Goal: Task Accomplishment & Management: Manage account settings

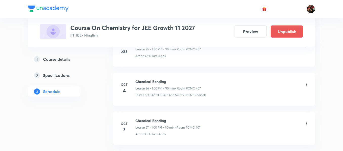
scroll to position [1157, 0]
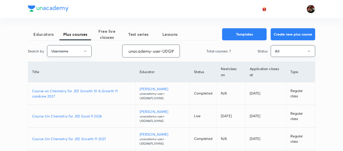
click at [161, 51] on input "unacademy-user-U0GW6PLIVHNG" at bounding box center [150, 51] width 57 height 13
paste input "Dikshasingh-4036"
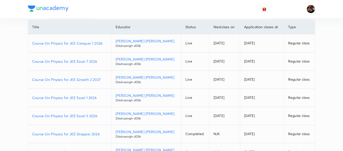
scroll to position [43, 0]
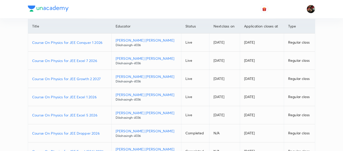
click at [69, 80] on p "Course On Physics for JEE Growth 2 2027" at bounding box center [69, 78] width 75 height 5
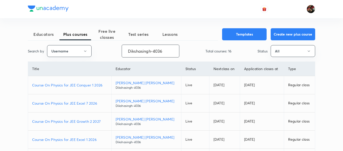
click at [152, 50] on input "Dikshasingh-4036" at bounding box center [150, 51] width 57 height 13
paste input "unacademy-user-S4ZGVQ9HY3XD"
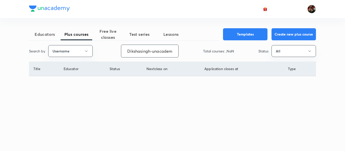
scroll to position [0, 47]
click at [152, 53] on input "Dikshasingh-unacademy-user-S4ZGVQ9HY3XD4036" at bounding box center [151, 51] width 57 height 13
type input "Dikshasingh-unacademy-user-S4ZGVQ9HY3XD4036"
click at [153, 53] on input "Dikshasingh-unacademy-user-S4ZGVQ9HY3XD4036" at bounding box center [151, 51] width 57 height 13
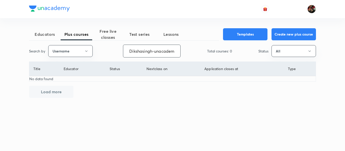
paste input "unacademy-user-S4ZGVQ9HY3XD"
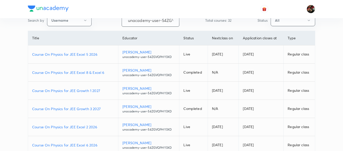
scroll to position [32, 0]
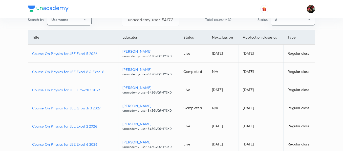
click at [77, 110] on p "Course On Physics for JEE Growth 3 2027" at bounding box center [73, 108] width 82 height 5
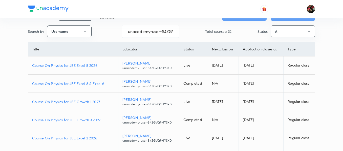
scroll to position [21, 0]
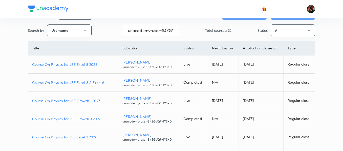
click at [85, 118] on p "Course On Physics for JEE Growth 3 2027" at bounding box center [73, 118] width 82 height 5
click at [152, 32] on input "unacademy-user-S4ZGVQ9HY3XD" at bounding box center [150, 30] width 57 height 13
paste input "Ankit Patidar"
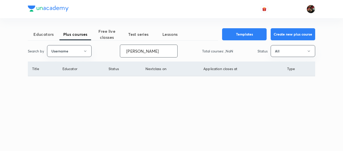
scroll to position [0, 0]
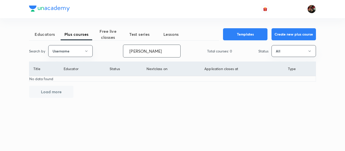
paste input "ankit-9263"
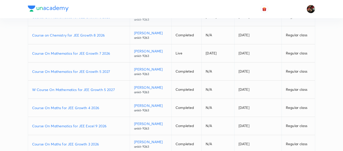
scroll to position [87, 0]
click at [70, 108] on p "Course On Maths for JEE Growth 4 2026" at bounding box center [78, 107] width 93 height 5
click at [83, 72] on p "Course On Mathematics for JEE Growth 5 2027" at bounding box center [78, 71] width 93 height 5
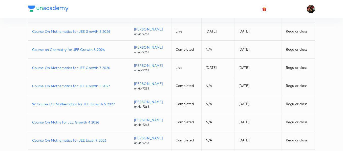
scroll to position [0, 0]
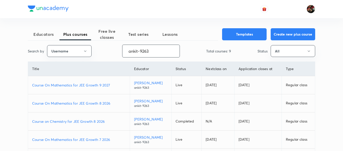
click at [143, 50] on input "ankit-9263" at bounding box center [150, 51] width 57 height 13
paste input "FTP_AbhayGoyal"
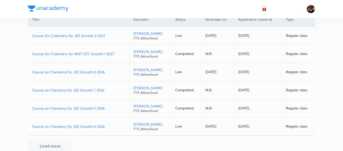
scroll to position [50, 0]
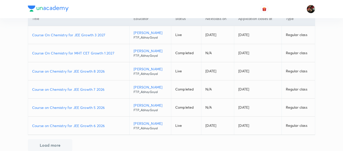
click at [86, 109] on p "Course on Chemistry for JEE Growth 5 2026" at bounding box center [78, 107] width 93 height 5
click at [86, 88] on p "Course on Chemistry for JEE Growth 7 2026" at bounding box center [78, 89] width 93 height 5
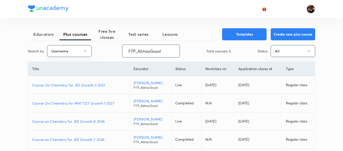
click at [150, 49] on input "FTP_AbhayGoyal" at bounding box center [150, 51] width 57 height 13
paste input "unacademy-user-I63COD3N3WDV"
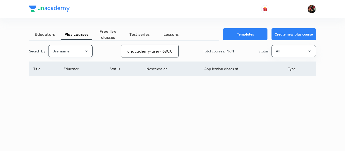
scroll to position [0, 22]
type input "unacademy-user-I63COD3N3WDV"
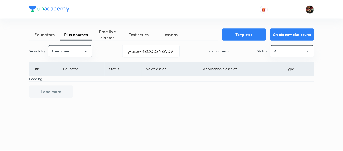
scroll to position [0, 0]
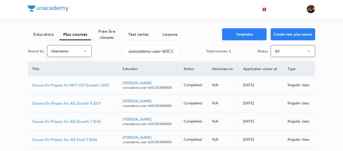
click at [84, 104] on p "Course On Physics for JEE Growth 9 2027" at bounding box center [73, 103] width 82 height 5
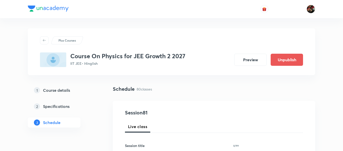
scroll to position [54, 0]
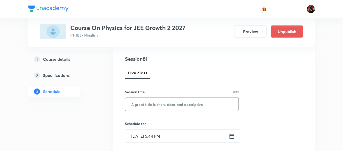
paste input "Centre of mass and collision"
click at [146, 105] on input "Centre of mass and collision" at bounding box center [181, 104] width 113 height 13
type input "Centre of mass and collision"
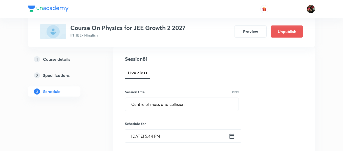
click at [139, 134] on input "Oct 8, 2025, 5:44 PM" at bounding box center [176, 136] width 103 height 13
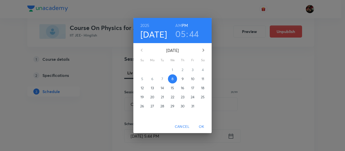
click at [201, 79] on span "11" at bounding box center [202, 79] width 9 height 5
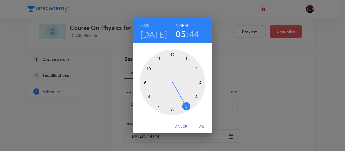
click at [159, 60] on div at bounding box center [173, 83] width 66 height 66
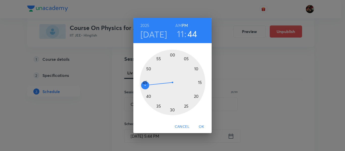
click at [178, 23] on h6 "AM" at bounding box center [178, 25] width 6 height 7
click at [201, 82] on div at bounding box center [173, 83] width 66 height 66
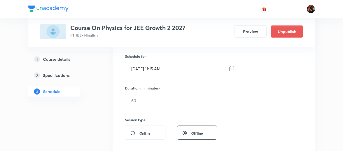
scroll to position [122, 0]
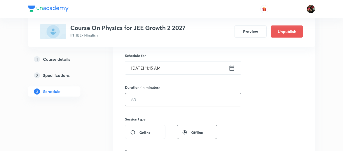
click at [135, 101] on input "text" at bounding box center [183, 99] width 116 height 13
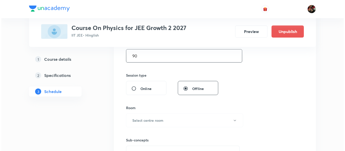
scroll to position [167, 0]
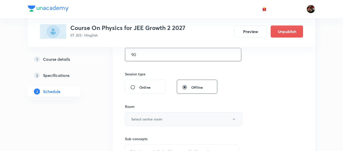
type input "90"
click at [139, 121] on h6 "Select centre room" at bounding box center [146, 119] width 31 height 5
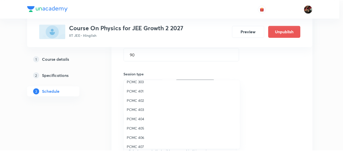
scroll to position [24, 0]
click at [137, 101] on span "PCMC 402" at bounding box center [183, 100] width 111 height 5
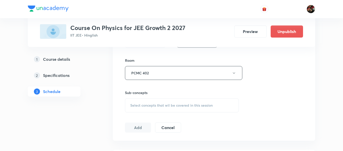
scroll to position [215, 0]
click at [146, 100] on div "Select concepts that wil be covered in this session" at bounding box center [182, 104] width 114 height 14
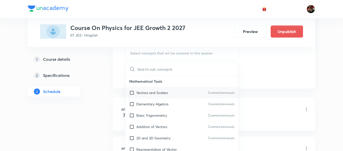
click at [143, 96] on div "Vectors and Scalars Covered previously" at bounding box center [181, 92] width 113 height 11
checkbox input "true"
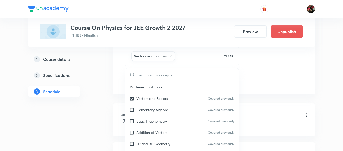
click at [93, 96] on div "1 Course details 2 Specifications 3 Schedule" at bounding box center [62, 78] width 69 height 48
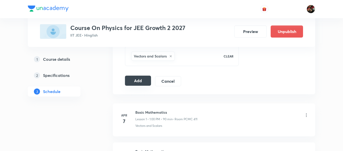
click at [137, 79] on button "Add" at bounding box center [138, 81] width 26 height 10
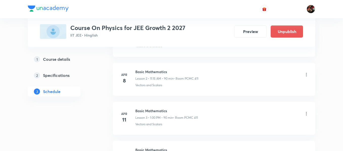
scroll to position [0, 0]
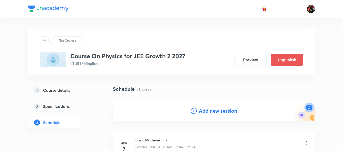
click at [212, 109] on h4 "Add new session" at bounding box center [218, 111] width 38 height 8
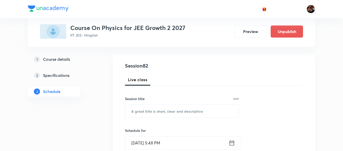
scroll to position [47, 0]
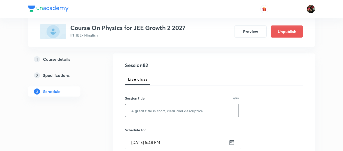
paste input "Centre of mass and collision"
click at [149, 110] on input "Centre of mass and collision" at bounding box center [181, 110] width 113 height 13
click at [170, 111] on input "Centre of mass and collision" at bounding box center [181, 110] width 113 height 13
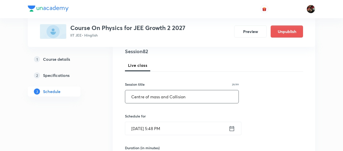
scroll to position [62, 0]
click at [155, 98] on input "Centre of mass and Collision" at bounding box center [181, 96] width 113 height 13
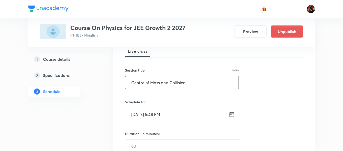
type input "Centre of Mass and Collision"
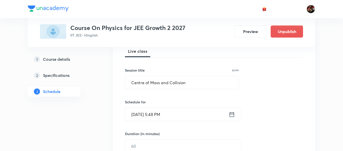
click at [137, 115] on input "Oct 8, 2025, 5:48 PM" at bounding box center [176, 114] width 103 height 13
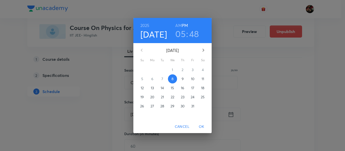
click at [184, 82] on button "9" at bounding box center [182, 79] width 9 height 9
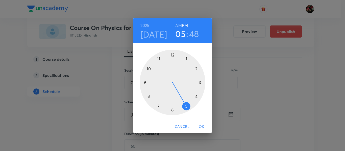
click at [146, 81] on div at bounding box center [173, 83] width 66 height 66
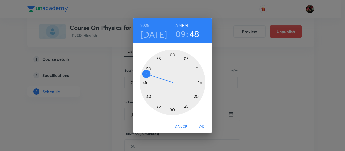
click at [177, 26] on h6 "AM" at bounding box center [178, 25] width 6 height 7
click at [202, 83] on div at bounding box center [173, 83] width 66 height 66
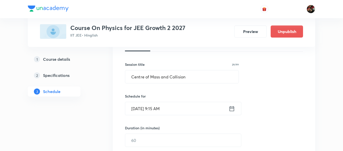
scroll to position [82, 0]
click at [154, 109] on input "[DATE] 9:15 AM" at bounding box center [176, 108] width 103 height 13
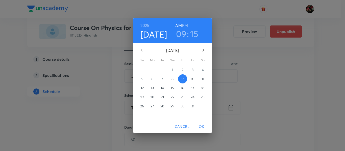
click at [179, 34] on h3 "09" at bounding box center [181, 34] width 11 height 11
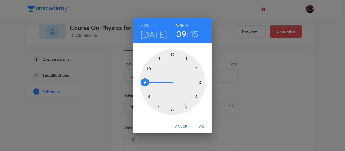
click at [160, 60] on div at bounding box center [173, 83] width 66 height 66
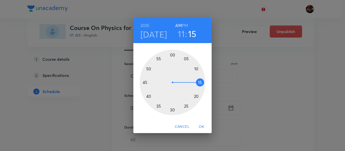
click at [204, 125] on span "OK" at bounding box center [201, 127] width 12 height 6
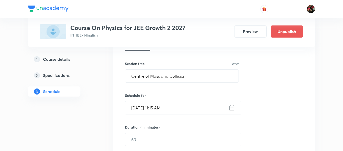
scroll to position [146, 0]
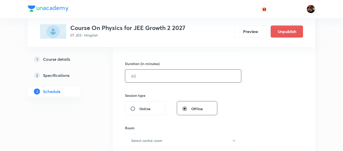
click at [141, 74] on input "text" at bounding box center [183, 76] width 116 height 13
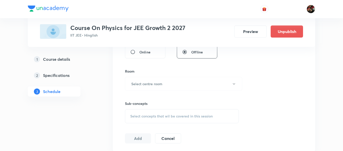
scroll to position [203, 0]
type input "90"
click at [141, 84] on h6 "Select centre room" at bounding box center [146, 83] width 31 height 5
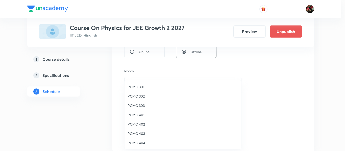
click at [141, 124] on span "PCMC 402" at bounding box center [183, 124] width 111 height 5
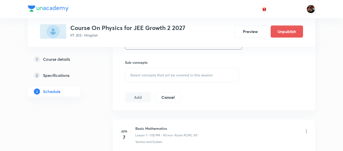
scroll to position [244, 0]
click at [133, 75] on span "Select concepts that wil be covered in this session" at bounding box center [171, 75] width 82 height 4
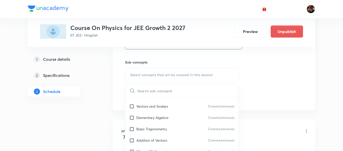
scroll to position [9, 0]
click at [142, 106] on p "Vectors and Scalars" at bounding box center [152, 105] width 32 height 5
checkbox input "true"
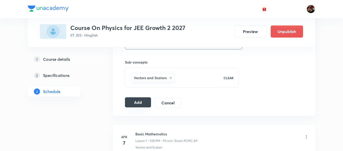
click at [141, 102] on button "Add" at bounding box center [138, 102] width 26 height 10
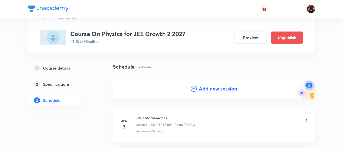
scroll to position [0, 0]
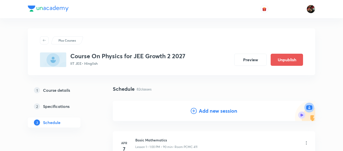
click at [224, 113] on h4 "Add new session" at bounding box center [218, 111] width 38 height 8
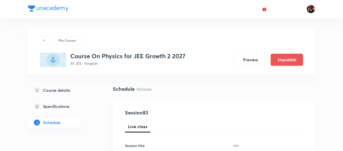
scroll to position [39, 0]
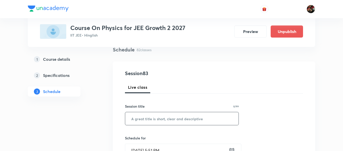
paste input "Centre of mass and collision"
click at [141, 119] on input "Centre of mass and collision" at bounding box center [181, 118] width 113 height 13
click at [171, 117] on input "Centre of mass and collision" at bounding box center [181, 118] width 113 height 13
click at [152, 118] on input "Centre of mass and Collision" at bounding box center [181, 118] width 113 height 13
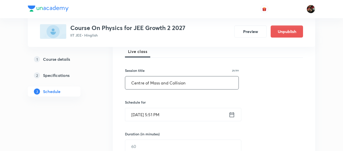
scroll to position [76, 0]
type input "Centre of Mass and Collision"
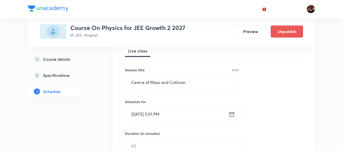
click at [146, 116] on input "Oct 8, 2025, 5:51 PM" at bounding box center [176, 114] width 103 height 13
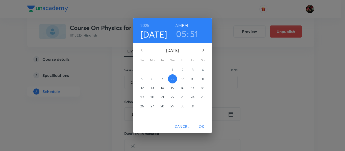
click at [192, 82] on button "10" at bounding box center [192, 79] width 9 height 9
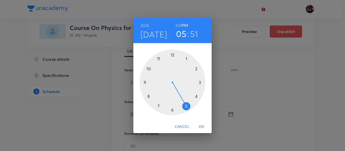
click at [159, 59] on div at bounding box center [173, 83] width 66 height 66
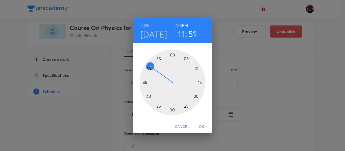
click at [181, 24] on h6 "AM" at bounding box center [178, 25] width 6 height 7
click at [199, 83] on div at bounding box center [173, 83] width 66 height 66
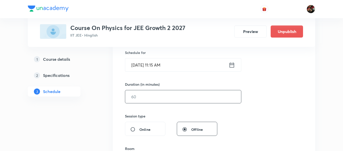
scroll to position [125, 0]
click at [146, 95] on input "text" at bounding box center [183, 96] width 116 height 13
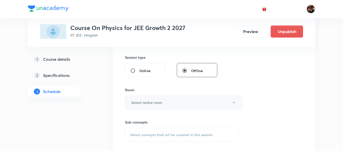
type input "90"
click at [147, 100] on h6 "Select centre room" at bounding box center [146, 102] width 31 height 5
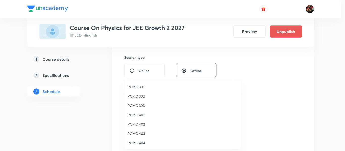
click at [140, 124] on span "PCMC 402" at bounding box center [183, 124] width 111 height 5
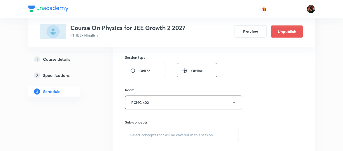
click at [134, 130] on div "Select concepts that wil be covered in this session" at bounding box center [182, 135] width 114 height 14
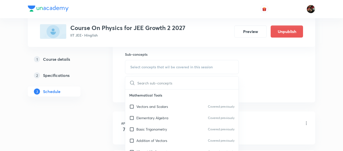
scroll to position [252, 0]
click at [143, 107] on p "Vectors and Scalars" at bounding box center [152, 106] width 32 height 5
checkbox input "true"
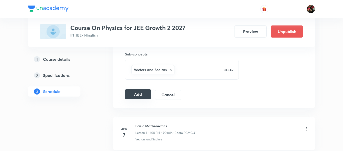
click at [144, 96] on button "Add" at bounding box center [138, 94] width 26 height 10
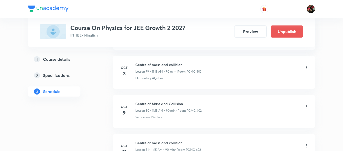
scroll to position [3068, 0]
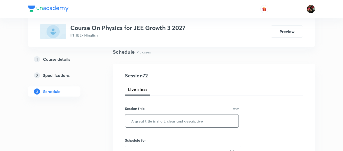
click at [136, 119] on input "text" at bounding box center [181, 121] width 113 height 13
paste input "Rotational Motion"
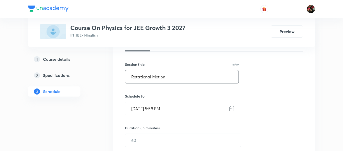
scroll to position [82, 0]
type input "Rotational Motion"
click at [151, 107] on input "Oct 8, 2025, 5:59 PM" at bounding box center [176, 107] width 103 height 13
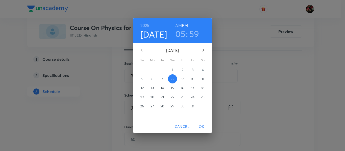
click at [185, 77] on span "9" at bounding box center [182, 79] width 9 height 5
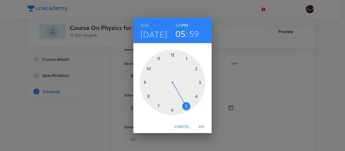
click at [159, 109] on div at bounding box center [173, 83] width 66 height 66
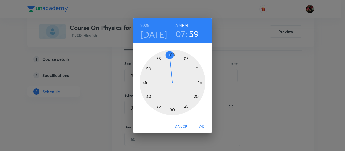
click at [172, 110] on div at bounding box center [173, 83] width 66 height 66
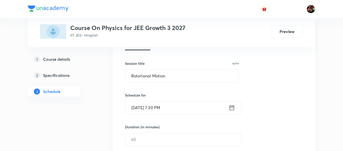
click at [157, 108] on input "Oct 9, 2025, 7:30 PM" at bounding box center [176, 107] width 103 height 13
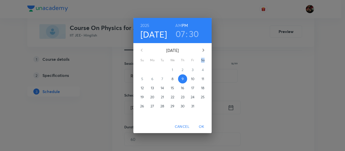
click at [157, 108] on div "27" at bounding box center [152, 106] width 10 height 9
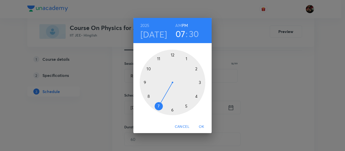
click at [178, 26] on h6 "AM" at bounding box center [178, 25] width 6 height 7
click at [201, 126] on span "OK" at bounding box center [201, 127] width 12 height 6
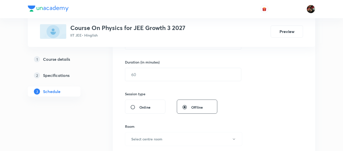
scroll to position [148, 0]
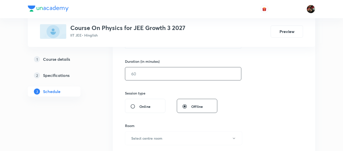
click at [167, 78] on input "text" at bounding box center [183, 73] width 116 height 13
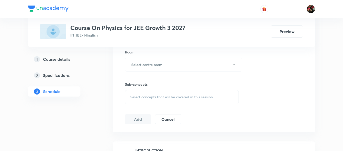
scroll to position [223, 0]
type input "90"
click at [157, 67] on button "Select centre room" at bounding box center [183, 64] width 117 height 14
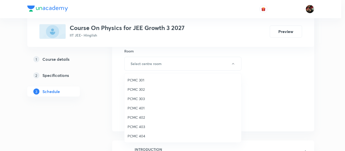
click at [138, 81] on span "PCMC 301" at bounding box center [183, 80] width 111 height 5
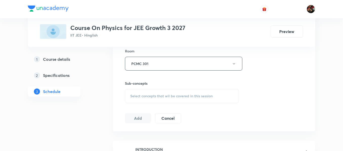
click at [157, 97] on span "Select concepts that wil be covered in this session" at bounding box center [171, 96] width 82 height 4
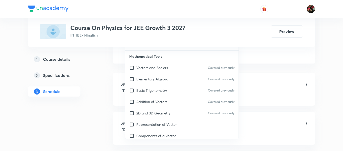
scroll to position [292, 0]
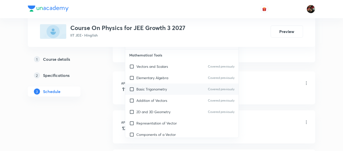
click at [154, 94] on div "Basic Trigonometry Covered previously" at bounding box center [181, 89] width 113 height 11
checkbox input "true"
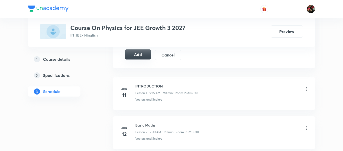
click at [140, 57] on button "Add" at bounding box center [138, 55] width 26 height 10
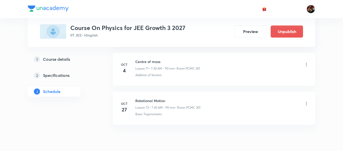
scroll to position [2818, 0]
click at [304, 106] on icon at bounding box center [305, 105] width 5 height 5
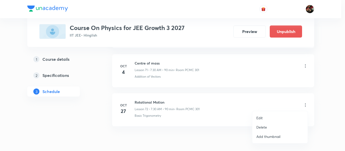
click at [266, 118] on li "Edit" at bounding box center [279, 117] width 55 height 9
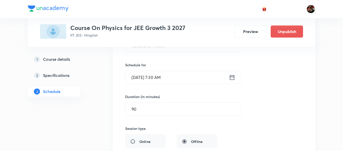
scroll to position [2894, 0]
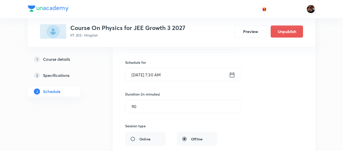
click at [137, 75] on input "Oct 27, 2025, 7:30 AM" at bounding box center [176, 74] width 103 height 13
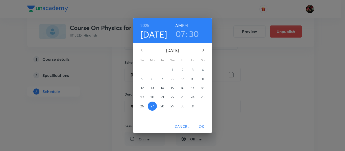
click at [183, 80] on p "9" at bounding box center [183, 79] width 2 height 5
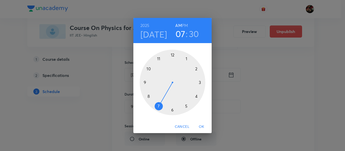
click at [199, 127] on span "OK" at bounding box center [201, 127] width 12 height 6
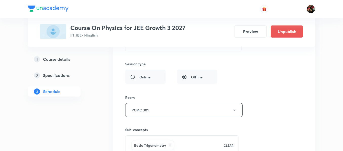
scroll to position [3035, 0]
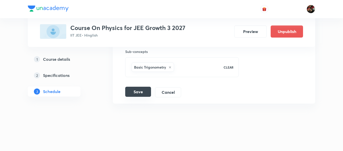
click at [141, 92] on button "Save" at bounding box center [138, 92] width 26 height 10
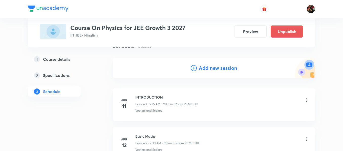
scroll to position [43, 0]
click at [203, 70] on h4 "Add new session" at bounding box center [218, 69] width 38 height 8
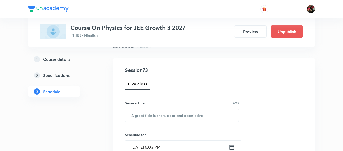
scroll to position [71, 0]
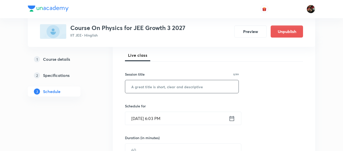
click at [169, 84] on input "text" at bounding box center [181, 86] width 113 height 13
paste input "Rotational Motion"
type input "Rotational Motion"
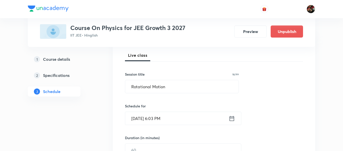
click at [139, 123] on input "Oct 8, 2025, 6:03 PM" at bounding box center [176, 118] width 103 height 13
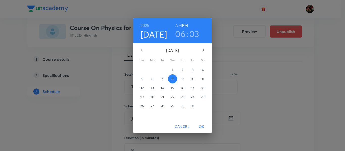
click at [200, 82] on button "11" at bounding box center [202, 79] width 9 height 9
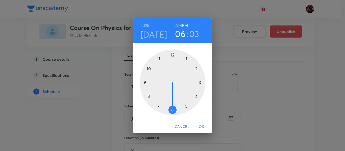
click at [159, 108] on div at bounding box center [173, 83] width 66 height 66
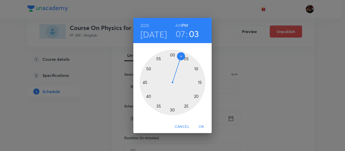
click at [181, 25] on h6 "AM" at bounding box center [178, 25] width 6 height 7
click at [172, 110] on div at bounding box center [173, 83] width 66 height 66
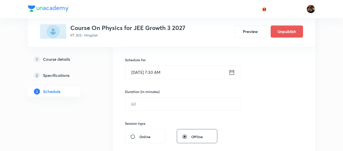
scroll to position [119, 0]
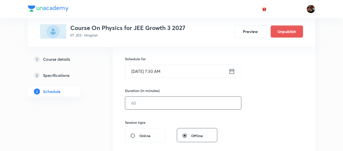
click at [156, 100] on input "text" at bounding box center [183, 103] width 116 height 13
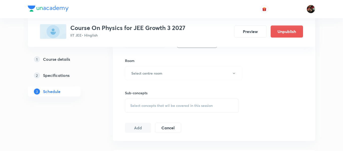
scroll to position [213, 0]
type input "90"
click at [148, 75] on h6 "Select centre room" at bounding box center [146, 72] width 31 height 5
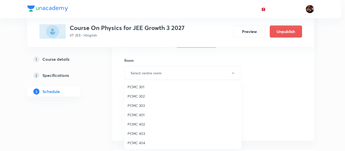
click at [137, 87] on span "PCMC 301" at bounding box center [183, 86] width 111 height 5
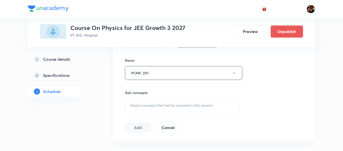
scroll to position [249, 0]
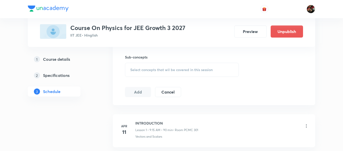
click at [140, 73] on div "Select concepts that wil be covered in this session" at bounding box center [182, 70] width 114 height 14
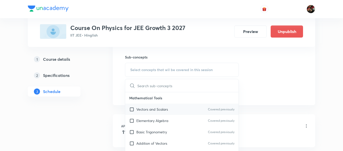
click at [141, 110] on p "Vectors and Scalars" at bounding box center [152, 109] width 32 height 5
checkbox input "true"
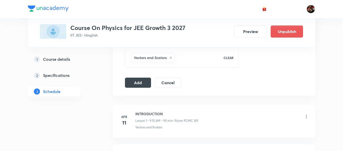
scroll to position [265, 0]
click at [131, 85] on button "Add" at bounding box center [138, 82] width 26 height 10
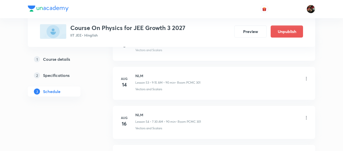
scroll to position [2080, 0]
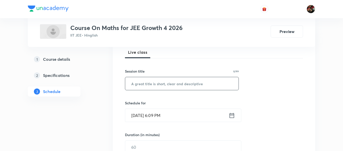
click at [143, 85] on input "text" at bounding box center [181, 83] width 113 height 13
paste input "Staright line"
type input "Staright Line"
click at [135, 119] on input "[DATE] 6:09 PM" at bounding box center [176, 115] width 103 height 13
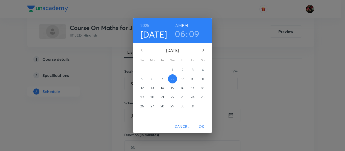
click at [182, 82] on p "9" at bounding box center [183, 79] width 2 height 5
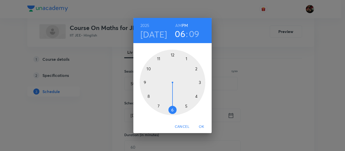
click at [160, 59] on div at bounding box center [173, 83] width 66 height 66
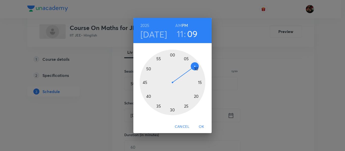
click at [179, 25] on h6 "AM" at bounding box center [178, 25] width 6 height 7
click at [200, 83] on div at bounding box center [173, 83] width 66 height 66
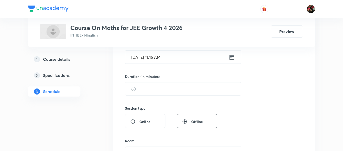
scroll to position [135, 0]
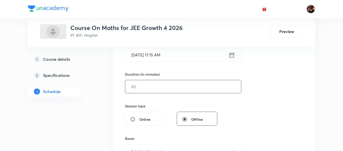
click at [132, 84] on input "text" at bounding box center [183, 86] width 116 height 13
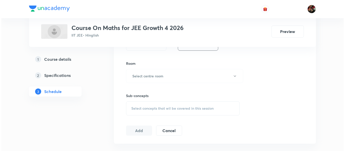
scroll to position [211, 0]
type input "90"
click at [136, 75] on h6 "Select centre room" at bounding box center [146, 75] width 31 height 5
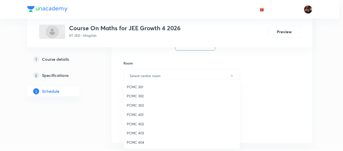
scroll to position [26, 0]
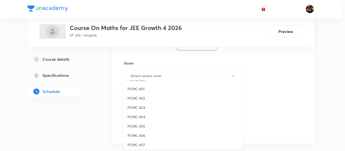
click at [139, 124] on span "PCMC 405" at bounding box center [183, 126] width 111 height 5
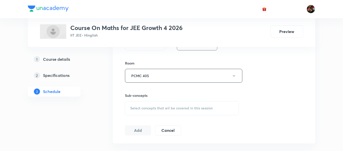
click at [138, 104] on div "Select concepts that wil be covered in this session" at bounding box center [182, 108] width 114 height 14
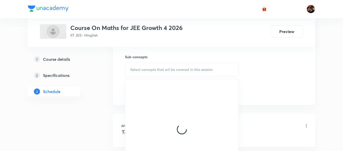
scroll to position [250, 0]
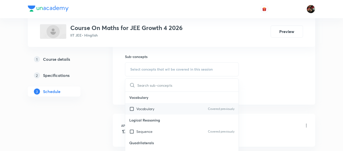
click at [149, 108] on p "Vocabulary" at bounding box center [145, 108] width 18 height 5
checkbox input "true"
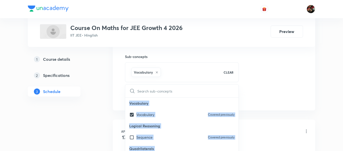
drag, startPoint x: 128, startPoint y: 99, endPoint x: 117, endPoint y: 97, distance: 10.9
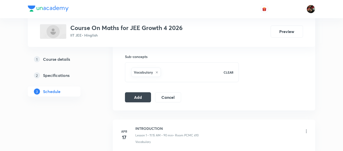
click at [136, 96] on button "Add" at bounding box center [138, 97] width 26 height 10
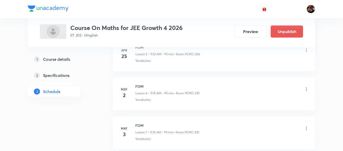
scroll to position [0, 0]
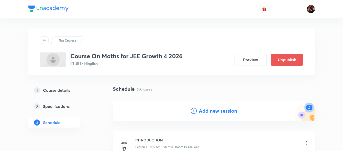
click at [210, 112] on h4 "Add new session" at bounding box center [218, 111] width 38 height 8
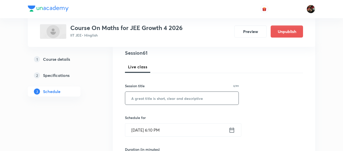
scroll to position [60, 0]
paste input "Staright line"
click at [154, 102] on input "Staright line" at bounding box center [181, 98] width 113 height 13
click at [147, 98] on input "Staright line" at bounding box center [181, 98] width 113 height 13
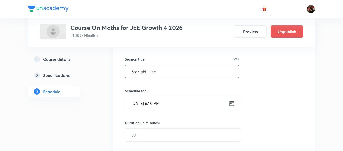
scroll to position [87, 0]
type input "Staright Line"
click at [137, 103] on input "[DATE] 6:10 PM" at bounding box center [176, 103] width 103 height 13
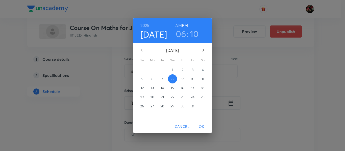
click at [199, 79] on span "11" at bounding box center [202, 79] width 9 height 5
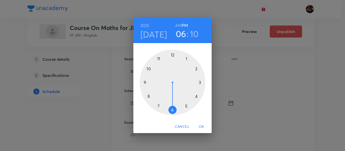
click at [199, 79] on div at bounding box center [173, 83] width 66 height 66
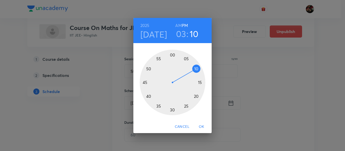
click at [176, 27] on h6 "AM" at bounding box center [178, 25] width 6 height 7
click at [178, 33] on h3 "03" at bounding box center [181, 34] width 10 height 11
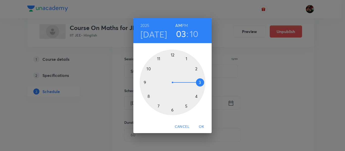
click at [159, 58] on div at bounding box center [173, 83] width 66 height 66
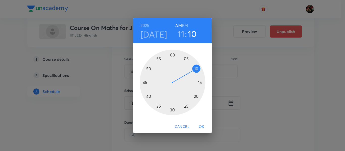
click at [200, 82] on div at bounding box center [173, 83] width 66 height 66
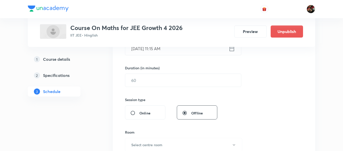
scroll to position [142, 0]
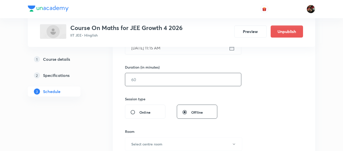
click at [151, 85] on input "text" at bounding box center [183, 79] width 116 height 13
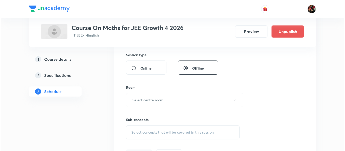
scroll to position [187, 0]
type input "90"
click at [148, 95] on button "Select centre room" at bounding box center [183, 100] width 117 height 14
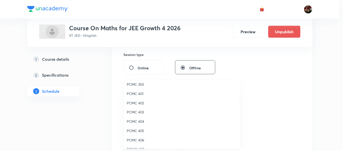
scroll to position [24, 0]
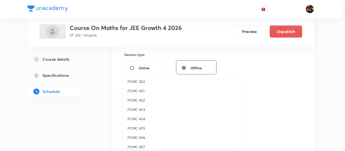
click at [138, 127] on span "PCMC 405" at bounding box center [183, 128] width 111 height 5
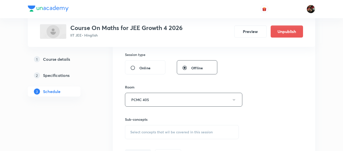
click at [115, 123] on div "Session 61 Live class Session title 13/99 Staright Line ​ Schedule for [DATE] 1…" at bounding box center [214, 40] width 202 height 253
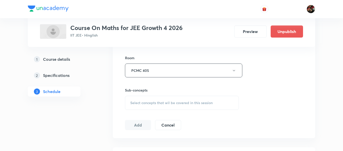
click at [137, 101] on span "Select concepts that wil be covered in this session" at bounding box center [171, 103] width 82 height 4
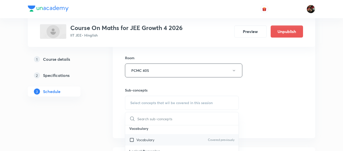
click at [140, 137] on div "Vocabulary Covered previously" at bounding box center [181, 139] width 113 height 11
checkbox input "true"
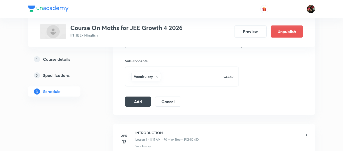
scroll to position [246, 0]
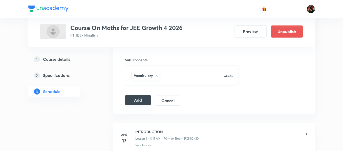
click at [132, 104] on button "Add" at bounding box center [138, 100] width 26 height 10
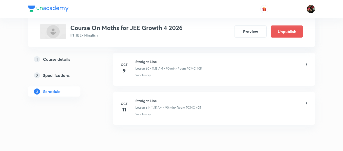
scroll to position [2372, 0]
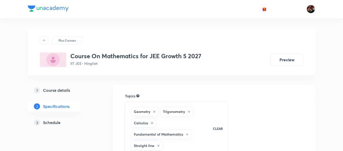
click at [44, 122] on h5 "Schedule" at bounding box center [51, 123] width 17 height 6
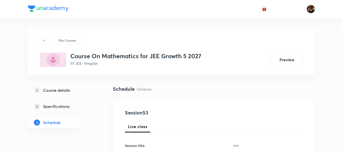
scroll to position [59, 0]
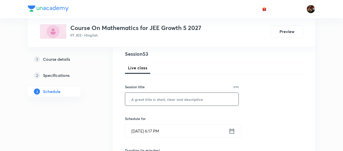
click at [139, 101] on input "text" at bounding box center [181, 99] width 113 height 13
paste input "Staright line"
type input "Staright line"
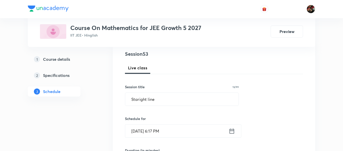
click at [141, 131] on input "[DATE] 6:17 PM" at bounding box center [176, 131] width 103 height 13
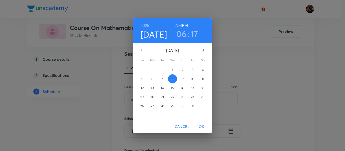
click at [192, 81] on p "10" at bounding box center [193, 79] width 4 height 5
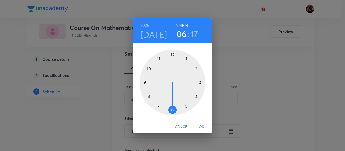
click at [144, 83] on div at bounding box center [173, 83] width 66 height 66
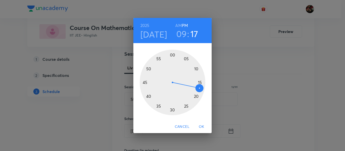
click at [176, 23] on h6 "AM" at bounding box center [178, 25] width 6 height 7
click at [200, 82] on div at bounding box center [173, 83] width 66 height 66
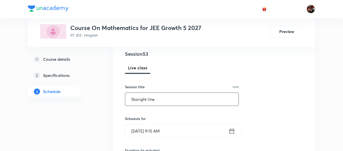
scroll to position [105, 0]
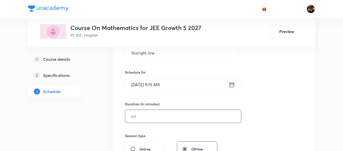
click at [136, 121] on input "text" at bounding box center [183, 116] width 116 height 13
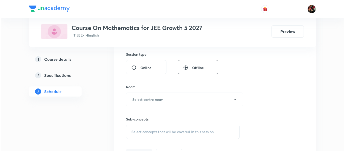
scroll to position [187, 0]
type input "90"
click at [140, 105] on button "Select centre room" at bounding box center [183, 99] width 117 height 14
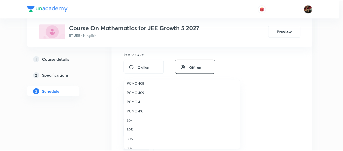
scroll to position [112, 0]
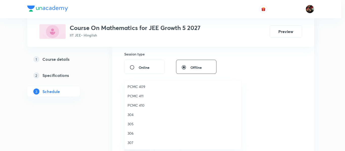
click at [132, 134] on span "306" at bounding box center [183, 133] width 111 height 5
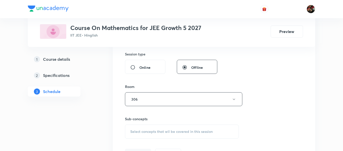
click at [121, 121] on div "Session 53 Live class Session title 13/99 Staright line ​ Schedule for [DATE] 9…" at bounding box center [214, 40] width 202 height 253
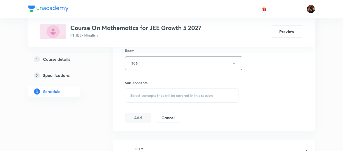
click at [136, 92] on div "Select concepts that wil be covered in this session" at bounding box center [182, 96] width 114 height 14
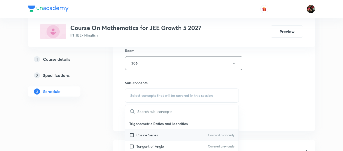
click at [142, 134] on p "Cosine Series" at bounding box center [146, 135] width 21 height 5
checkbox input "true"
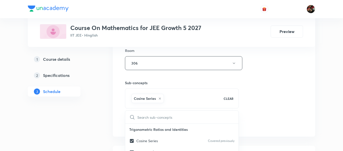
click at [88, 101] on div "1 Course details 2 Specifications 3 Schedule" at bounding box center [62, 78] width 69 height 48
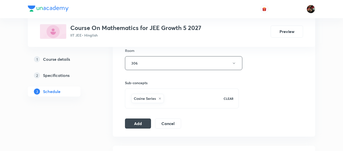
scroll to position [283, 0]
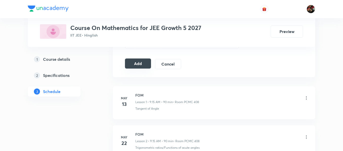
click at [133, 66] on button "Add" at bounding box center [138, 64] width 26 height 10
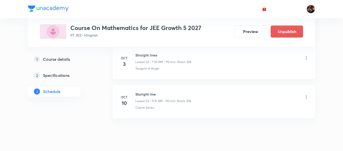
scroll to position [2083, 0]
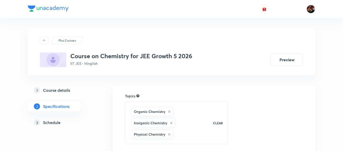
click at [58, 124] on h5 "Schedule" at bounding box center [51, 123] width 17 height 6
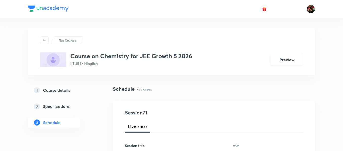
scroll to position [95, 0]
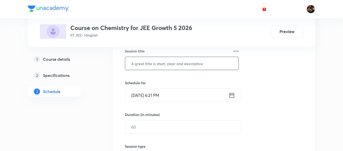
click at [146, 63] on input "text" at bounding box center [181, 63] width 113 height 13
paste input "Thermodynamics 2"
type input "Thermodynamics 2"
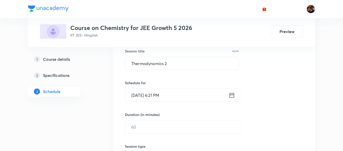
click at [143, 95] on input "[DATE] 6:21 PM" at bounding box center [176, 95] width 103 height 13
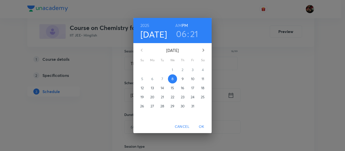
click at [185, 80] on span "9" at bounding box center [182, 79] width 9 height 5
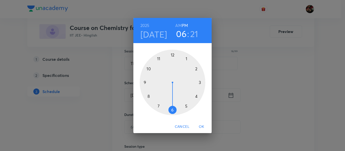
click at [158, 107] on div at bounding box center [173, 83] width 66 height 66
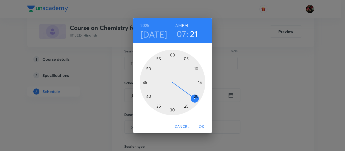
click at [179, 26] on h6 "AM" at bounding box center [178, 25] width 6 height 7
click at [175, 110] on div at bounding box center [173, 83] width 66 height 66
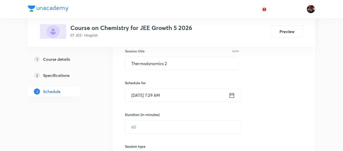
click at [165, 97] on input "Oct 9, 2025, 7:29 AM" at bounding box center [176, 95] width 103 height 13
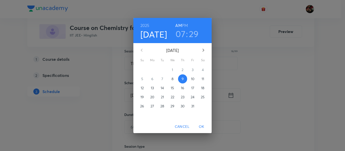
click at [192, 37] on h3 "29" at bounding box center [194, 34] width 10 height 11
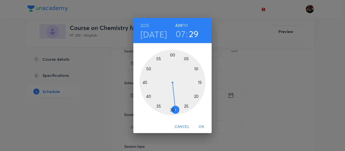
click at [172, 111] on div at bounding box center [173, 83] width 66 height 66
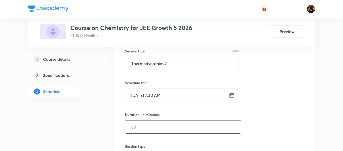
click at [131, 126] on input "text" at bounding box center [183, 127] width 116 height 13
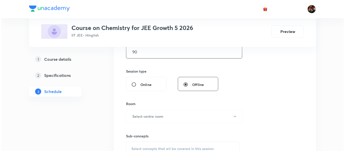
scroll to position [175, 0]
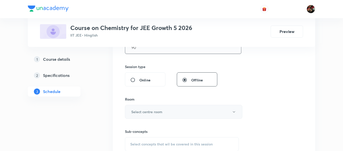
type input "90"
click at [140, 109] on button "Select centre room" at bounding box center [183, 112] width 117 height 14
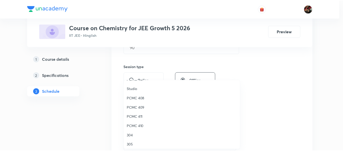
scroll to position [112, 0]
click at [133, 130] on li "306" at bounding box center [183, 133] width 117 height 9
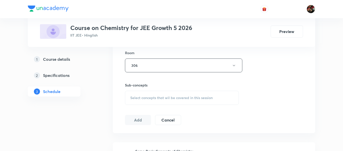
scroll to position [222, 0]
click at [138, 100] on div "Select concepts that wil be covered in this session" at bounding box center [182, 97] width 114 height 14
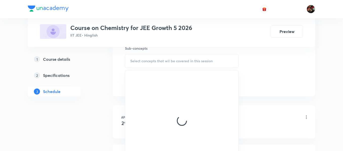
scroll to position [259, 0]
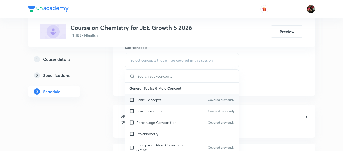
click at [145, 105] on div "Basic Concepts Covered previously" at bounding box center [181, 99] width 113 height 11
checkbox input "true"
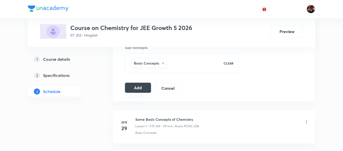
click at [131, 91] on button "Add" at bounding box center [138, 88] width 26 height 10
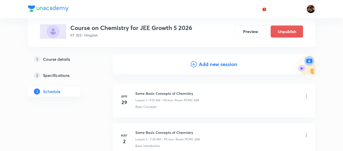
scroll to position [47, 0]
click at [203, 64] on h4 "Add new session" at bounding box center [218, 64] width 38 height 8
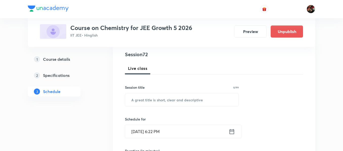
scroll to position [59, 0]
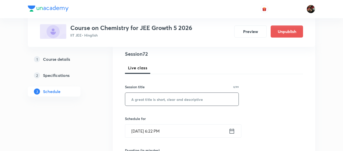
paste input "Thermodynamics 2"
click at [154, 101] on input "Thermodynamics 2" at bounding box center [181, 99] width 113 height 13
type input "Thermodynamics 2"
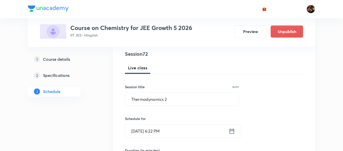
click at [140, 129] on input "Oct 8, 2025, 6:22 PM" at bounding box center [176, 131] width 103 height 13
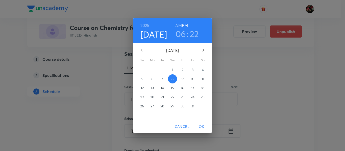
click at [194, 78] on p "10" at bounding box center [193, 79] width 4 height 5
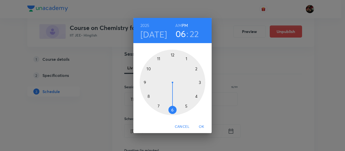
click at [158, 107] on div at bounding box center [173, 83] width 66 height 66
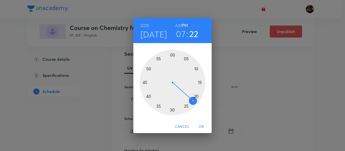
click at [179, 24] on h6 "AM" at bounding box center [178, 25] width 6 height 7
click at [172, 110] on div at bounding box center [173, 83] width 66 height 66
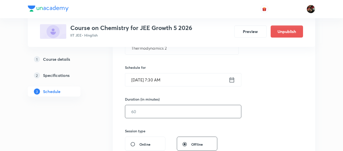
scroll to position [110, 0]
click at [156, 117] on input "text" at bounding box center [183, 111] width 116 height 13
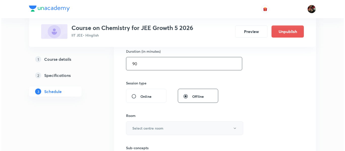
scroll to position [158, 0]
type input "90"
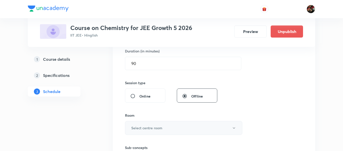
click at [152, 126] on h6 "Select centre room" at bounding box center [146, 128] width 31 height 5
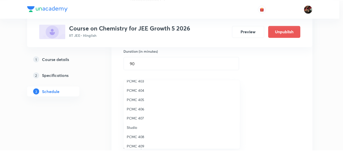
scroll to position [112, 0]
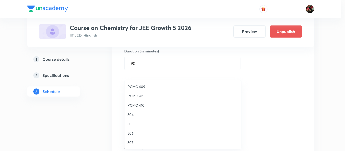
click at [135, 133] on span "306" at bounding box center [183, 133] width 111 height 5
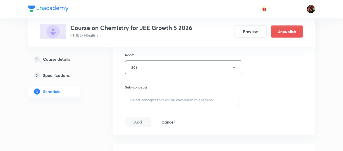
scroll to position [221, 0]
click at [144, 100] on span "Select concepts that wil be covered in this session" at bounding box center [171, 98] width 82 height 4
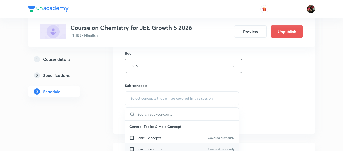
scroll to position [282, 0]
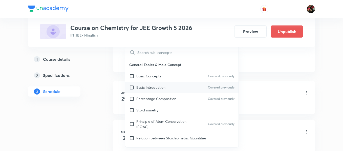
click at [141, 85] on p "Basic Introduction" at bounding box center [150, 87] width 29 height 5
checkbox input "true"
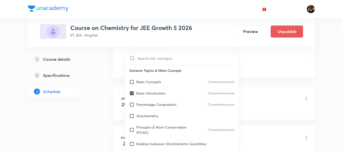
click at [89, 82] on div "1 Course details 2 Specifications 3 Schedule" at bounding box center [62, 78] width 69 height 48
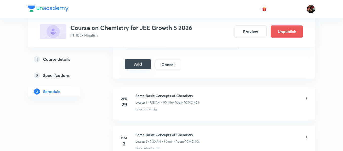
click at [133, 65] on button "Add" at bounding box center [138, 64] width 26 height 10
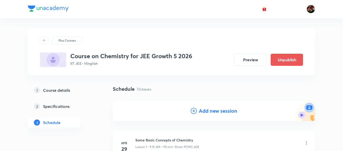
scroll to position [33, 0]
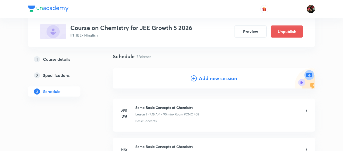
click at [204, 78] on h4 "Add new session" at bounding box center [218, 79] width 38 height 8
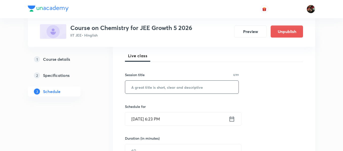
scroll to position [71, 0]
paste input "Thermodynamics 2"
click at [164, 86] on input "Thermodynamics 2" at bounding box center [181, 87] width 113 height 13
type input "Thermodynamics 2"
click at [137, 119] on input "Oct 8, 2025, 6:23 PM" at bounding box center [176, 118] width 103 height 13
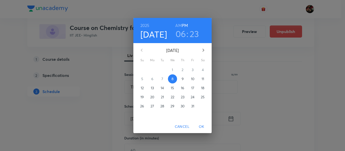
click at [202, 81] on p "11" at bounding box center [203, 79] width 3 height 5
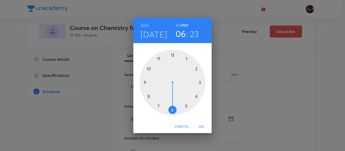
click at [146, 82] on div at bounding box center [173, 83] width 66 height 66
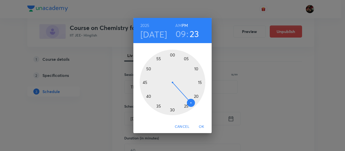
click at [178, 25] on h6 "AM" at bounding box center [178, 25] width 6 height 7
click at [200, 83] on div at bounding box center [173, 83] width 66 height 66
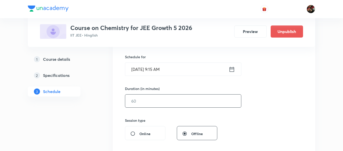
scroll to position [122, 0]
click at [158, 103] on input "text" at bounding box center [183, 100] width 116 height 13
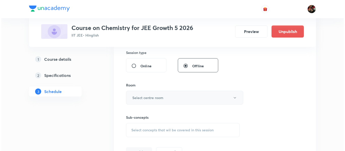
scroll to position [189, 0]
type input "90"
click at [154, 101] on button "Select centre room" at bounding box center [183, 98] width 117 height 14
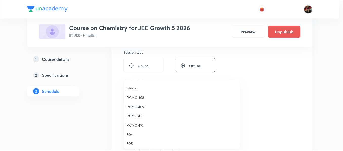
scroll to position [112, 0]
click at [134, 133] on span "306" at bounding box center [183, 133] width 111 height 5
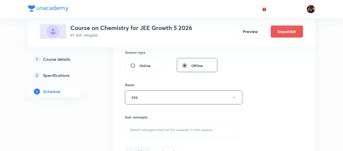
click at [145, 127] on div "Select concepts that wil be covered in this session" at bounding box center [182, 130] width 114 height 14
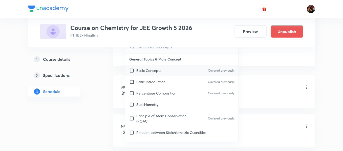
click at [141, 71] on p "Basic Concepts" at bounding box center [148, 70] width 25 height 5
checkbox input "true"
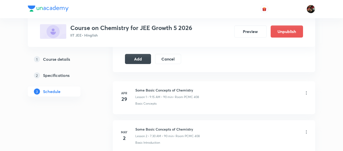
scroll to position [271, 0]
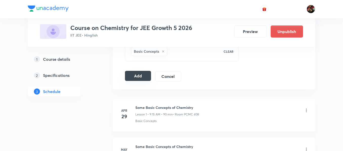
click at [131, 75] on button "Add" at bounding box center [138, 76] width 26 height 10
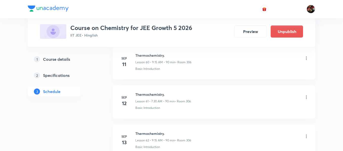
scroll to position [2394, 0]
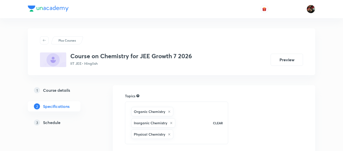
click at [60, 121] on h5 "Schedule" at bounding box center [51, 123] width 17 height 6
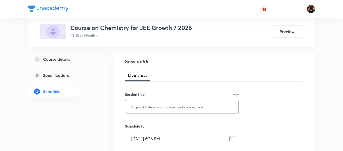
scroll to position [66, 0]
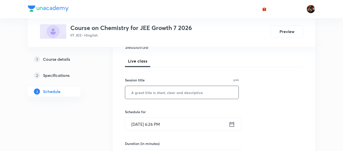
paste input "Thermodynamics 1"
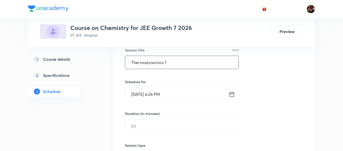
scroll to position [96, 0]
type input "Thermodynamics 1"
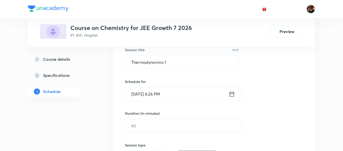
click at [139, 94] on input "[DATE] 6:26 PM" at bounding box center [176, 94] width 103 height 13
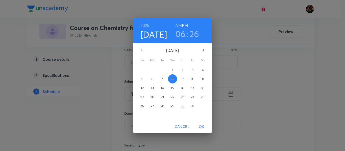
click at [181, 79] on span "9" at bounding box center [182, 79] width 9 height 5
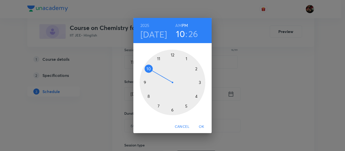
drag, startPoint x: 144, startPoint y: 82, endPoint x: 179, endPoint y: 26, distance: 65.4
click at [179, 26] on div "[DATE] 10 : 26 AM PM 1 2 3 4 5 6 7 8 9 10 11 12" at bounding box center [172, 69] width 78 height 102
click at [179, 26] on h6 "AM" at bounding box center [178, 25] width 6 height 7
click at [199, 83] on div at bounding box center [173, 83] width 66 height 66
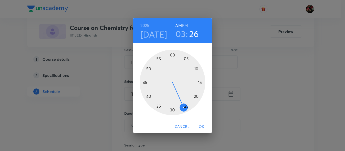
click at [178, 37] on h3 "03" at bounding box center [181, 34] width 10 height 11
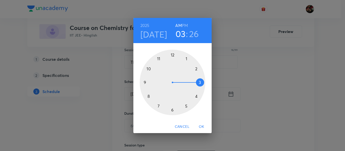
click at [144, 83] on div at bounding box center [173, 83] width 66 height 66
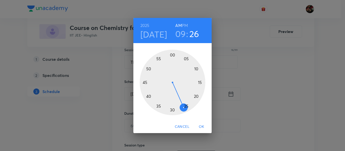
click at [200, 82] on div at bounding box center [173, 83] width 66 height 66
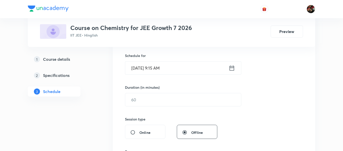
scroll to position [122, 0]
click at [154, 103] on input "text" at bounding box center [183, 99] width 116 height 13
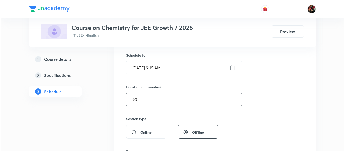
scroll to position [189, 0]
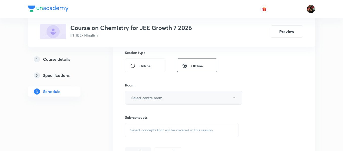
type input "90"
click at [150, 101] on button "Select centre room" at bounding box center [183, 98] width 117 height 14
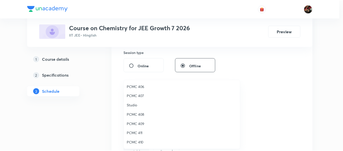
scroll to position [75, 0]
click at [140, 87] on span "PCMC 406" at bounding box center [183, 86] width 111 height 5
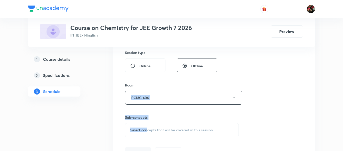
drag, startPoint x: 115, startPoint y: 100, endPoint x: 148, endPoint y: 121, distance: 38.3
click at [148, 121] on div "Session 56 Live class Session title 16/99 Thermodynamics 1 ​ Schedule for [DATE…" at bounding box center [214, 38] width 202 height 253
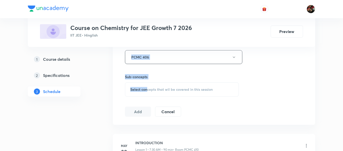
scroll to position [234, 0]
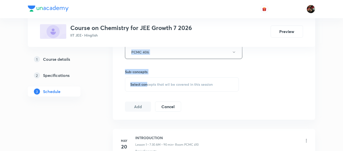
click at [141, 86] on span "Select concepts that wil be covered in this session" at bounding box center [171, 85] width 82 height 4
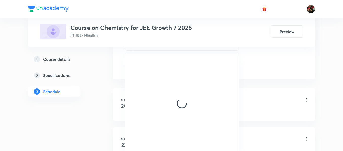
scroll to position [276, 0]
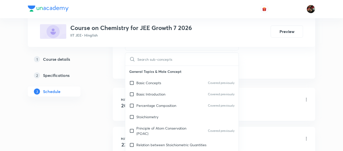
click at [151, 89] on div "Basic Introduction Covered previously" at bounding box center [181, 94] width 113 height 11
checkbox input "true"
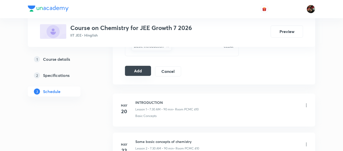
click at [137, 70] on button "Add" at bounding box center [138, 71] width 26 height 10
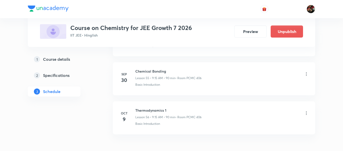
scroll to position [2183, 0]
drag, startPoint x: 152, startPoint y: 106, endPoint x: 152, endPoint y: 109, distance: 2.5
click at [152, 109] on li "Oct 9 Thermodynamics 1 Lesson 56 • 9:15 AM • 90 min • Room PCMC 406 Basic Intro…" at bounding box center [214, 117] width 202 height 33
click at [152, 109] on h6 "Thermodynamics 1" at bounding box center [168, 110] width 66 height 5
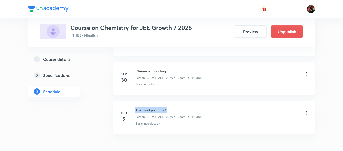
copy h6 "Thermodynamics 1"
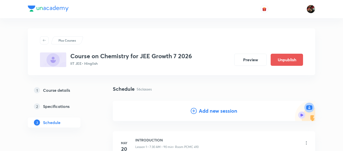
scroll to position [28, 0]
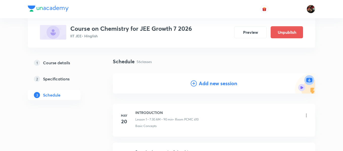
click at [201, 87] on h4 "Add new session" at bounding box center [218, 84] width 38 height 8
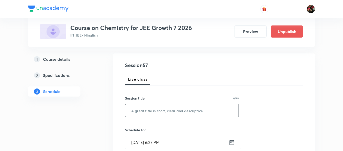
scroll to position [48, 0]
paste input "Thermodynamics 1"
click at [158, 107] on input "Thermodynamics 1" at bounding box center [181, 110] width 113 height 13
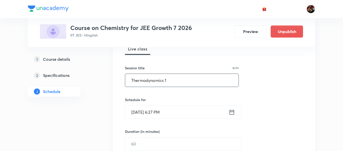
scroll to position [78, 0]
type input "Thermodynamics 1"
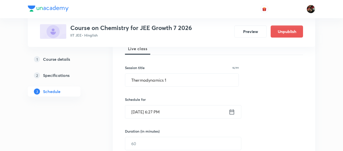
click at [140, 109] on input "Oct 8, 2025, 6:27 PM" at bounding box center [176, 112] width 103 height 13
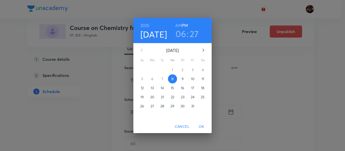
click at [203, 81] on p "11" at bounding box center [203, 79] width 3 height 5
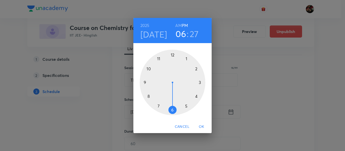
click at [157, 106] on div at bounding box center [173, 83] width 66 height 66
click at [178, 27] on h6 "AM" at bounding box center [178, 25] width 6 height 7
click at [172, 111] on div at bounding box center [173, 83] width 66 height 66
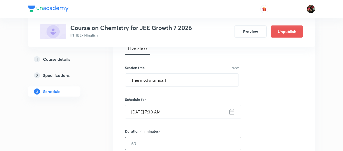
click at [168, 143] on input "text" at bounding box center [183, 143] width 116 height 13
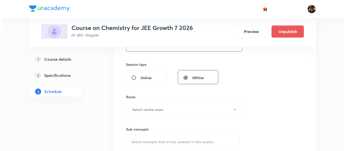
scroll to position [178, 0]
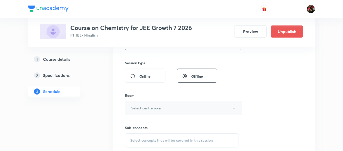
type input "90"
click at [156, 114] on button "Select centre room" at bounding box center [183, 108] width 117 height 14
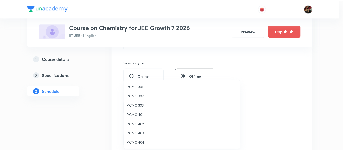
scroll to position [40, 0]
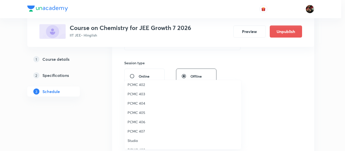
click at [139, 123] on span "PCMC 406" at bounding box center [183, 121] width 111 height 5
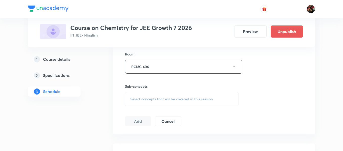
scroll to position [221, 0]
click at [150, 95] on div "Select concepts that wil be covered in this session" at bounding box center [182, 98] width 114 height 14
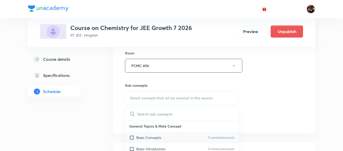
click at [139, 135] on div "Basic Concepts Covered previously" at bounding box center [181, 137] width 113 height 11
checkbox input "true"
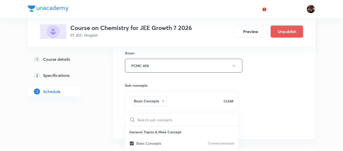
click at [119, 106] on div "Session 57 Live class Session title 16/99 Thermodynamics 1 ​ Schedule for Oct 1…" at bounding box center [214, 9] width 202 height 259
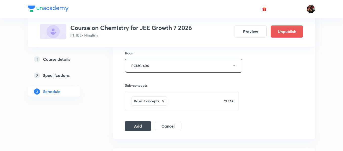
scroll to position [256, 0]
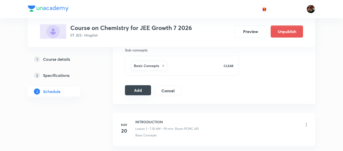
click at [133, 90] on button "Add" at bounding box center [138, 90] width 26 height 10
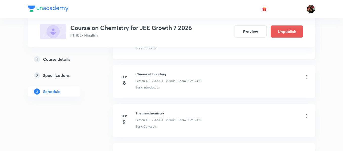
scroll to position [1755, 0]
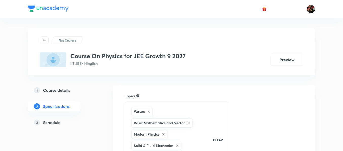
drag, startPoint x: 0, startPoint y: 0, endPoint x: 60, endPoint y: 123, distance: 137.0
click at [60, 123] on h5 "Schedule" at bounding box center [51, 123] width 17 height 6
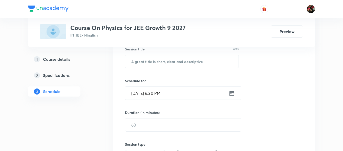
scroll to position [91, 0]
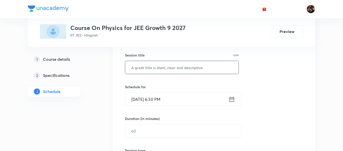
click at [150, 68] on input "text" at bounding box center [181, 67] width 113 height 13
paste input "Work energy & Power"
type input "Work energy & Power"
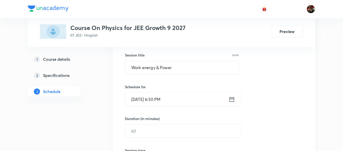
click at [139, 103] on input "[DATE] 6:30 PM" at bounding box center [176, 99] width 103 height 13
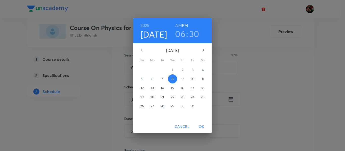
click at [184, 79] on span "9" at bounding box center [182, 79] width 9 height 5
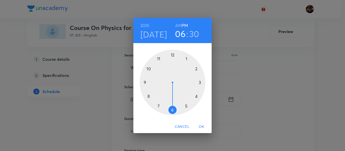
click at [187, 59] on div at bounding box center [173, 83] width 66 height 66
click at [173, 55] on div at bounding box center [173, 83] width 66 height 66
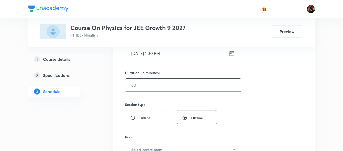
scroll to position [137, 0]
click at [152, 87] on input "text" at bounding box center [183, 85] width 116 height 13
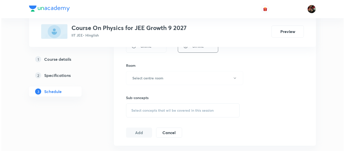
scroll to position [209, 0]
type input "90"
click at [149, 82] on button "Select centre room" at bounding box center [183, 78] width 117 height 14
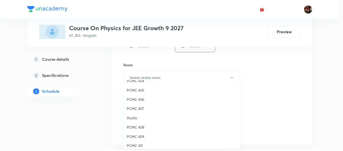
scroll to position [112, 0]
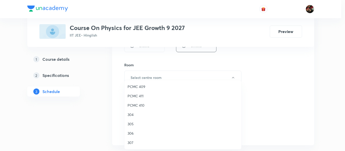
click at [132, 115] on span "304" at bounding box center [183, 114] width 111 height 5
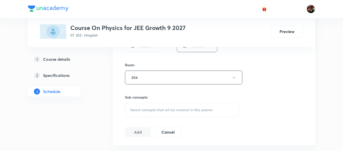
click at [146, 104] on div "Select concepts that wil be covered in this session" at bounding box center [182, 110] width 114 height 14
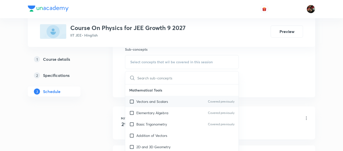
scroll to position [257, 0]
click at [146, 104] on p "Vectors and Scalars" at bounding box center [152, 101] width 32 height 5
checkbox input "true"
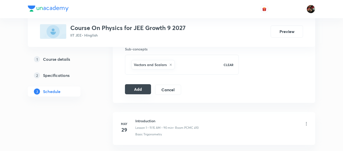
click at [133, 91] on button "Add" at bounding box center [138, 89] width 26 height 10
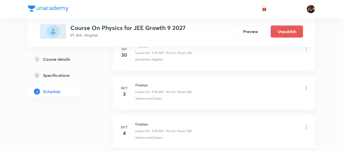
scroll to position [2331, 0]
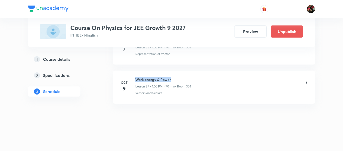
drag, startPoint x: 179, startPoint y: 78, endPoint x: 135, endPoint y: 79, distance: 44.5
click at [135, 79] on div "Oct 9 Work energy & Power Lesson 59 • 1:00 PM • 90 min • Room 304 Vectors and S…" at bounding box center [213, 86] width 189 height 18
copy h6 "Work energy & Power"
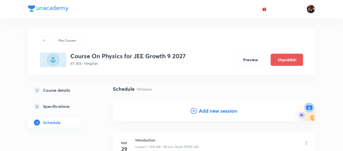
scroll to position [48, 0]
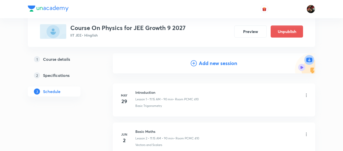
click at [205, 64] on h4 "Add new session" at bounding box center [218, 64] width 38 height 8
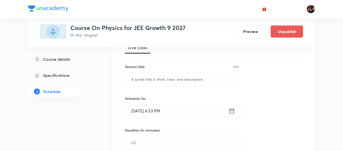
scroll to position [80, 0]
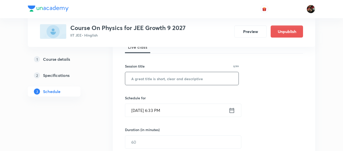
paste input "Work energy & Power"
click at [163, 76] on input "Work energy & Power" at bounding box center [181, 78] width 113 height 13
click at [144, 79] on input "Work energy & Power" at bounding box center [181, 78] width 113 height 13
type input "Work Energy & Power"
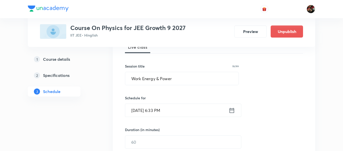
drag, startPoint x: 139, startPoint y: 104, endPoint x: 141, endPoint y: 109, distance: 5.2
click at [141, 109] on div "Oct 8, 2025, 6:33 PM ​" at bounding box center [183, 110] width 116 height 13
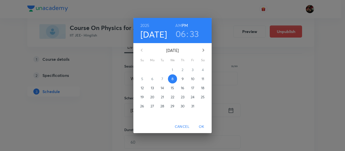
click at [141, 109] on p "26" at bounding box center [142, 106] width 4 height 5
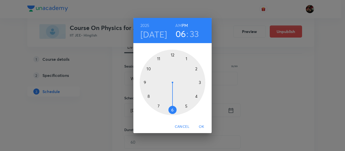
click at [152, 37] on h4 "Oct 26" at bounding box center [153, 34] width 27 height 11
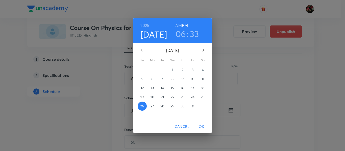
click at [195, 79] on span "10" at bounding box center [192, 79] width 9 height 5
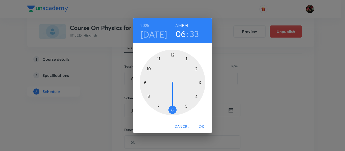
click at [160, 59] on div at bounding box center [173, 83] width 66 height 66
click at [179, 25] on h6 "AM" at bounding box center [178, 25] width 6 height 7
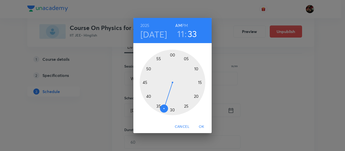
click at [200, 83] on div at bounding box center [173, 83] width 66 height 66
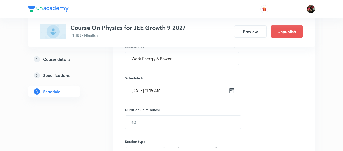
scroll to position [100, 0]
click at [157, 121] on input "text" at bounding box center [183, 122] width 116 height 13
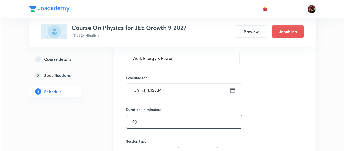
scroll to position [172, 0]
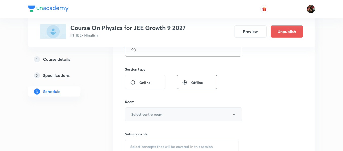
type input "90"
click at [152, 120] on button "Select centre room" at bounding box center [183, 115] width 117 height 14
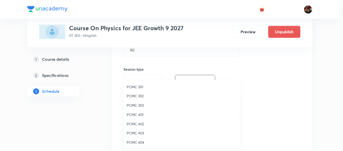
scroll to position [112, 0]
click at [135, 114] on span "304" at bounding box center [183, 114] width 111 height 5
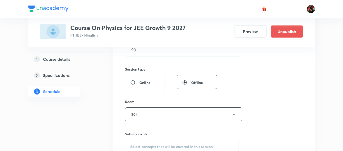
click at [113, 112] on div "Session 60 Live class Session title 19/99 Work Energy & Power ​ Schedule for Oc…" at bounding box center [214, 55] width 202 height 253
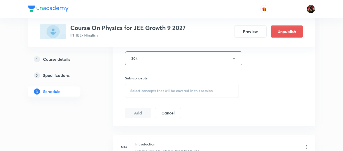
scroll to position [228, 0]
click at [139, 84] on div "Select concepts that wil be covered in this session" at bounding box center [182, 91] width 114 height 14
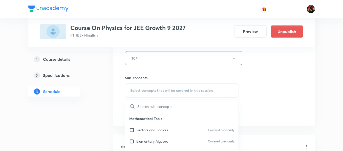
scroll to position [277, 0]
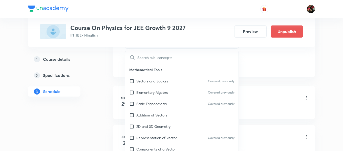
click at [138, 107] on div "Basic Trigonometry Covered previously" at bounding box center [181, 103] width 113 height 11
click at [138, 107] on p "Basic Trigonometry" at bounding box center [151, 103] width 31 height 5
checkbox input "false"
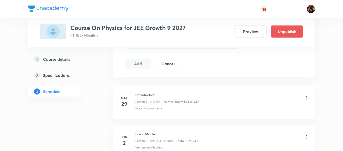
scroll to position [260, 0]
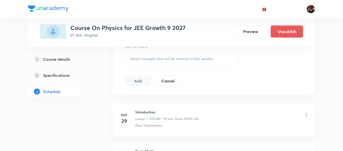
click at [189, 57] on span "Select concepts that wil be covered in this session" at bounding box center [171, 59] width 82 height 4
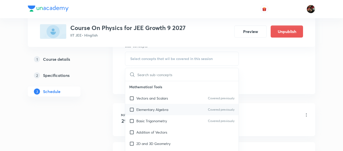
click at [159, 109] on p "Elementary Algebra" at bounding box center [152, 109] width 32 height 5
checkbox input "true"
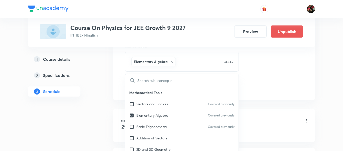
click at [83, 93] on div "1 Course details 2 Specifications 3 Schedule" at bounding box center [62, 78] width 69 height 48
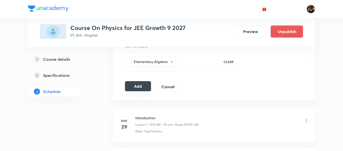
click at [133, 82] on button "Add" at bounding box center [138, 86] width 26 height 10
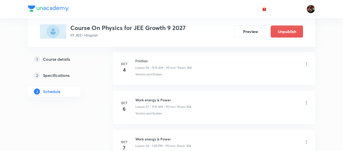
scroll to position [2370, 0]
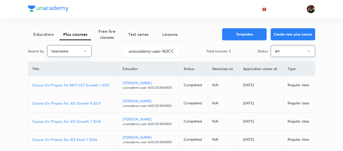
click at [87, 86] on p "Course On Physics for MHT CET Growth 1 2027" at bounding box center [73, 85] width 82 height 5
click at [132, 55] on input "unacademy-user-I63COD3N3WDV" at bounding box center [150, 51] width 57 height 13
paste input "G90GGOSN9496"
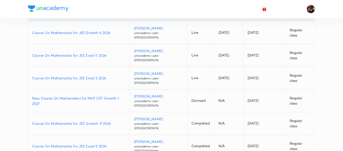
scroll to position [61, 0]
click at [84, 100] on p "New Course On Mathematics for MHT CET Growth 1 2027" at bounding box center [78, 100] width 93 height 11
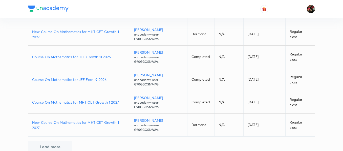
scroll to position [136, 0]
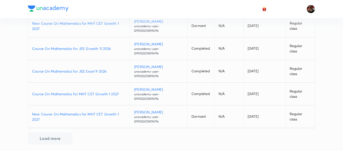
click at [82, 96] on p "Course On Mathematics for MHT CET Growth 1 2027" at bounding box center [78, 93] width 93 height 5
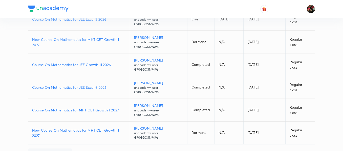
scroll to position [119, 0]
click at [67, 110] on p "Course On Mathematics for MHT CET Growth 1 2027" at bounding box center [78, 110] width 93 height 5
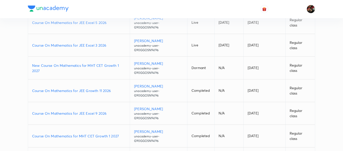
scroll to position [95, 0]
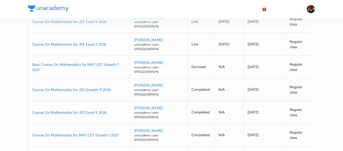
click at [87, 89] on p "Course On Mathematics for JEE Growth 11 2026" at bounding box center [78, 89] width 93 height 5
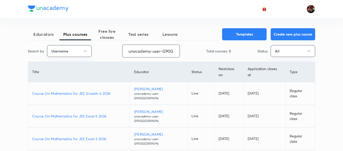
click at [141, 51] on input "unacademy-user-G90GGOSN9496" at bounding box center [150, 51] width 57 height 13
paste input "YN0KB0YRAWRB"
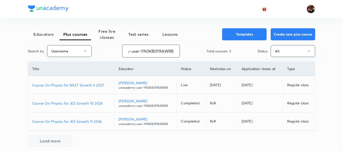
scroll to position [1, 0]
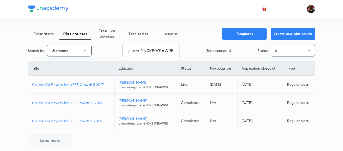
type input "unacademy-user-YN0KB0YRAWRB"
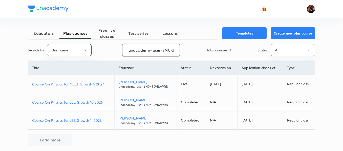
scroll to position [5, 0]
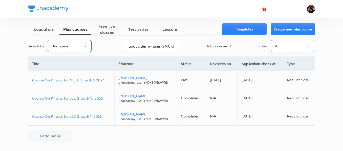
click at [54, 135] on button "Load more" at bounding box center [50, 136] width 44 height 12
click at [54, 141] on button "Load more" at bounding box center [50, 136] width 44 height 12
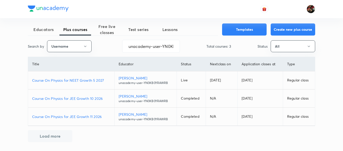
click at [54, 141] on button "Load more" at bounding box center [50, 136] width 44 height 12
drag, startPoint x: 54, startPoint y: 141, endPoint x: 82, endPoint y: 81, distance: 66.7
click at [82, 81] on div "Educators Plus courses Free live classes Test series Lessons Templates Create n…" at bounding box center [171, 82] width 287 height 119
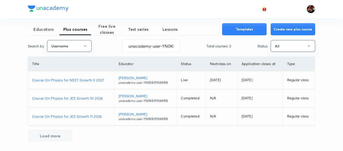
scroll to position [0, 0]
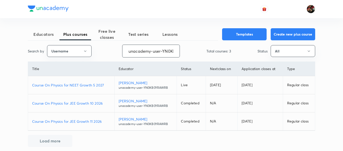
click at [173, 52] on input "unacademy-user-YN0KB0YRAWRB" at bounding box center [150, 51] width 57 height 13
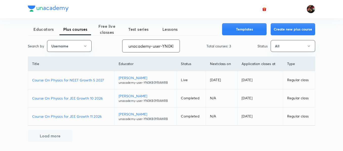
click at [79, 98] on p "Course On Physics for JEE Growth 10 2026" at bounding box center [71, 98] width 78 height 5
click at [77, 114] on p "Course On Physics for JEE Growth 11 2026" at bounding box center [71, 116] width 78 height 5
click at [146, 47] on input "unacademy-user-YN0KB0YRAWRB" at bounding box center [150, 46] width 57 height 13
paste input "adityaniks40"
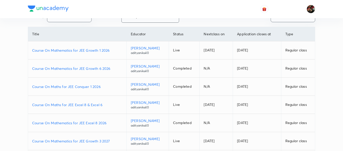
scroll to position [34, 0]
type input "adityaniks40"
click at [83, 126] on p "Course On Mathematics for JEE Excel 8 2026" at bounding box center [77, 123] width 90 height 5
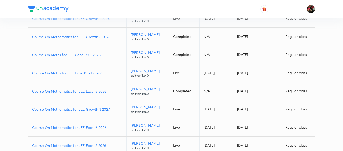
scroll to position [67, 0]
drag, startPoint x: 71, startPoint y: 111, endPoint x: 69, endPoint y: 109, distance: 3.0
click at [69, 109] on td "Course On Mathematics for JEE Growth 3 2027" at bounding box center [77, 109] width 98 height 18
click at [69, 109] on p "Course On Mathematics for JEE Growth 3 2027" at bounding box center [77, 108] width 90 height 5
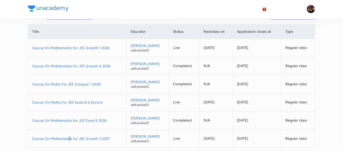
scroll to position [10, 0]
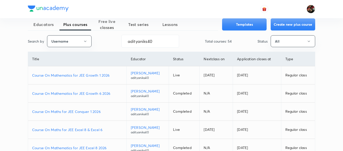
click at [78, 78] on td "Course On Mathematics for JEE Growth 1 2026" at bounding box center [77, 75] width 98 height 18
click at [75, 77] on p "Course On Mathematics for JEE Growth 1 2026" at bounding box center [77, 75] width 90 height 5
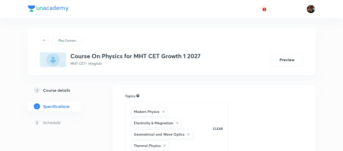
click at [61, 90] on h5 "Course details" at bounding box center [56, 90] width 27 height 6
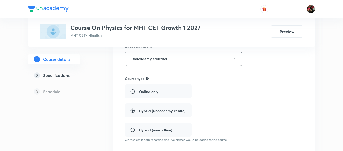
scroll to position [84, 0]
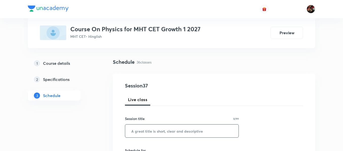
paste input "Motion in Plane"
click at [165, 130] on input "Motion in Plane" at bounding box center [181, 131] width 113 height 13
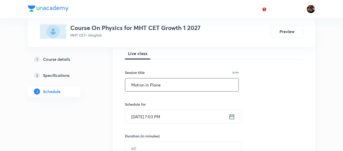
scroll to position [74, 0]
type input "Motion in Plane"
click at [145, 117] on input "[DATE] 7:03 PM" at bounding box center [176, 116] width 103 height 13
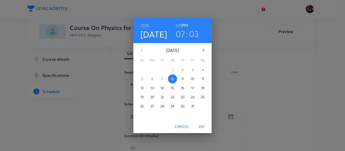
click at [205, 79] on span "11" at bounding box center [202, 79] width 9 height 5
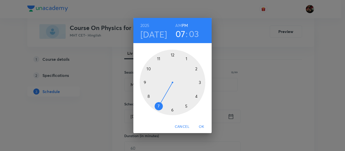
click at [159, 59] on div at bounding box center [173, 83] width 66 height 66
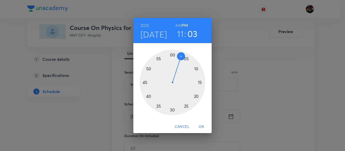
click at [178, 26] on h6 "AM" at bounding box center [178, 25] width 6 height 7
click at [201, 82] on div at bounding box center [173, 83] width 66 height 66
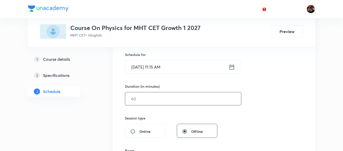
scroll to position [123, 0]
click at [140, 99] on input "text" at bounding box center [183, 98] width 116 height 13
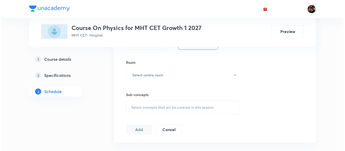
scroll to position [212, 0]
type input "90"
click at [133, 76] on h6 "Select centre room" at bounding box center [146, 74] width 31 height 5
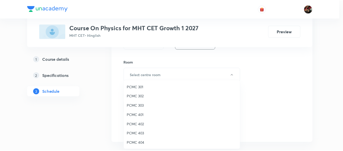
scroll to position [112, 0]
click at [132, 140] on li "307" at bounding box center [183, 142] width 117 height 9
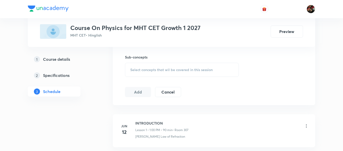
scroll to position [252, 0]
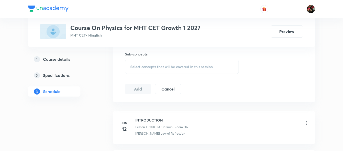
click at [137, 71] on div "Select concepts that wil be covered in this session" at bounding box center [182, 67] width 114 height 14
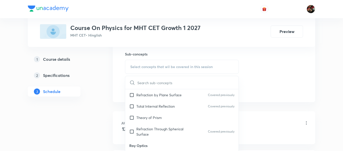
scroll to position [29, 0]
click at [139, 103] on p "Total Internal Reflection" at bounding box center [155, 105] width 38 height 5
checkbox input "true"
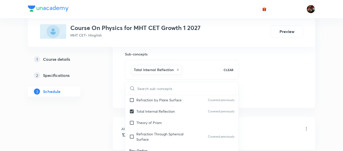
drag, startPoint x: 108, startPoint y: 96, endPoint x: 106, endPoint y: 91, distance: 5.9
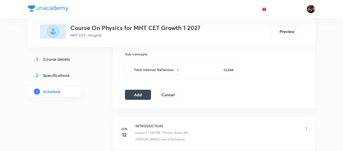
click at [132, 97] on button "Add" at bounding box center [138, 94] width 26 height 10
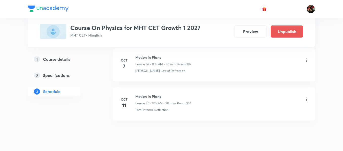
scroll to position [1453, 0]
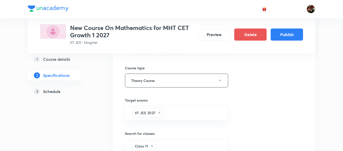
scroll to position [127, 0]
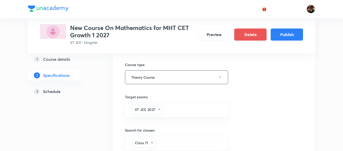
click at [55, 92] on h5 "Schedule" at bounding box center [51, 92] width 17 height 6
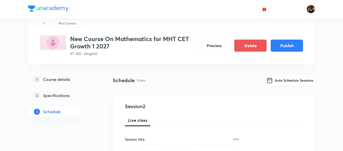
scroll to position [80, 0]
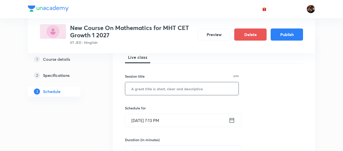
paste input "complex numbers"
click at [149, 88] on input "complex numbers" at bounding box center [181, 88] width 113 height 13
click at [151, 89] on input "complex numbers" at bounding box center [181, 88] width 113 height 13
type input "Complex Numbers"
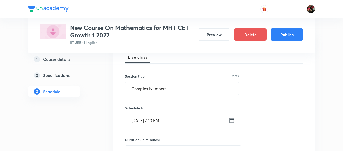
click at [149, 124] on input "Oct 8, 2025, 7:13 PM" at bounding box center [176, 120] width 103 height 13
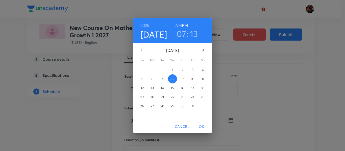
click at [199, 79] on span "11" at bounding box center [202, 79] width 9 height 5
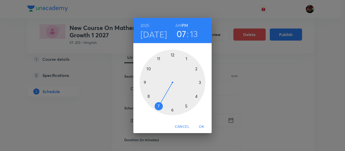
click at [185, 60] on div at bounding box center [173, 83] width 66 height 66
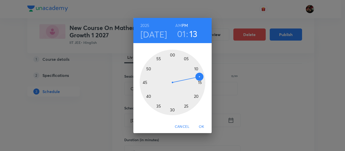
click at [173, 55] on div at bounding box center [173, 83] width 66 height 66
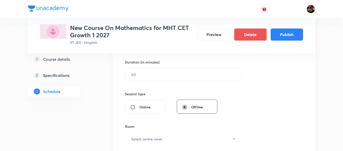
scroll to position [161, 0]
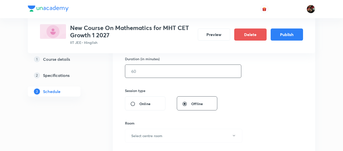
drag, startPoint x: 140, startPoint y: 78, endPoint x: 138, endPoint y: 72, distance: 6.8
click at [138, 72] on div "Session 2 Live class Session title 15/99 Complex Numbers ​ Schedule for Oct 11,…" at bounding box center [214, 77] width 178 height 237
click at [138, 72] on input "text" at bounding box center [183, 71] width 116 height 13
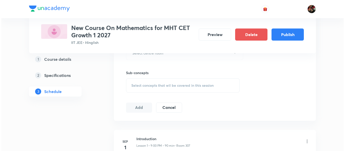
scroll to position [226, 0]
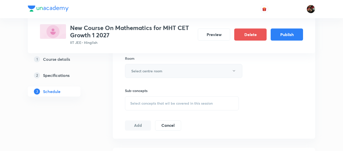
type input "90"
click at [140, 68] on button "Select centre room" at bounding box center [183, 71] width 117 height 14
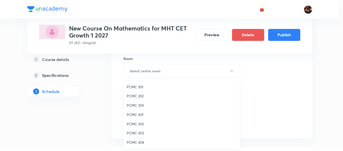
scroll to position [112, 0]
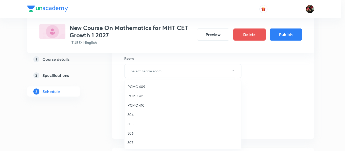
click at [133, 141] on span "307" at bounding box center [183, 142] width 111 height 5
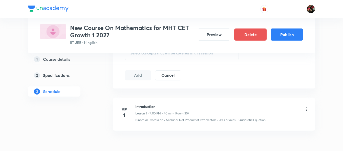
scroll to position [277, 0]
click at [147, 56] on div "Select concepts that wil be covered in this session" at bounding box center [182, 53] width 114 height 14
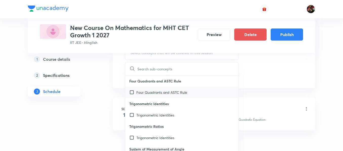
click at [143, 98] on div "Four Quadrants and ASTC Rule" at bounding box center [181, 92] width 113 height 11
checkbox input "true"
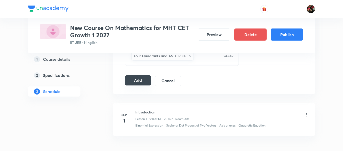
click at [139, 81] on button "Add" at bounding box center [138, 81] width 26 height 10
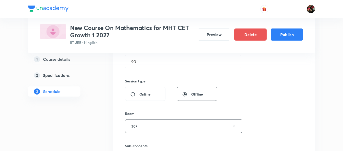
scroll to position [168, 0]
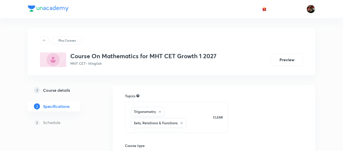
click at [65, 92] on h5 "Course details" at bounding box center [56, 90] width 27 height 6
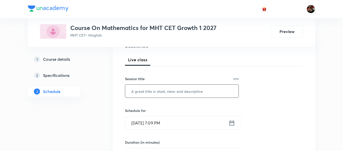
paste input "complex numbers"
type input "Complex Numbers"
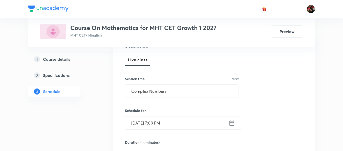
click at [140, 127] on input "Oct 8, 2025, 7:09 PM" at bounding box center [176, 123] width 103 height 13
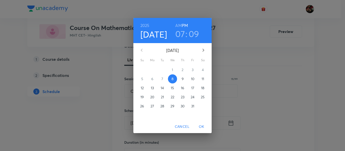
click at [182, 82] on p "9" at bounding box center [183, 79] width 2 height 5
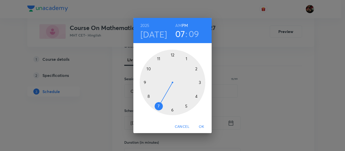
click at [159, 59] on div at bounding box center [173, 83] width 66 height 66
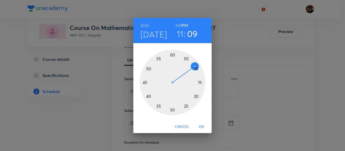
click at [179, 25] on h6 "AM" at bounding box center [178, 25] width 6 height 7
click at [199, 82] on div at bounding box center [173, 83] width 66 height 66
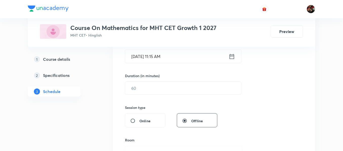
scroll to position [134, 0]
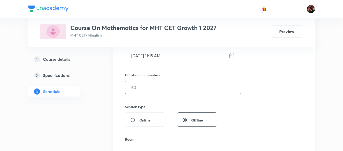
click at [141, 84] on input "text" at bounding box center [183, 87] width 116 height 13
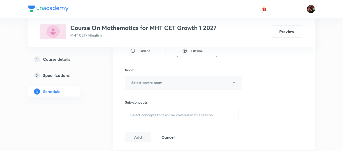
type input "90"
click at [140, 79] on button "Select centre room" at bounding box center [183, 83] width 117 height 14
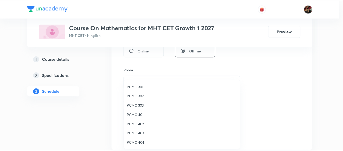
scroll to position [112, 0]
click at [133, 143] on span "307" at bounding box center [183, 142] width 111 height 5
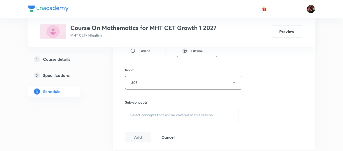
click at [113, 120] on div "Session 30 Live class Session title 15/99 Complex Numbers ​ Schedule for Oct 9,…" at bounding box center [214, 23] width 202 height 253
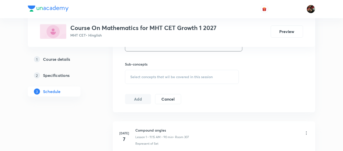
scroll to position [247, 0]
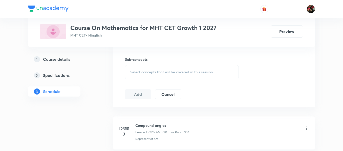
click at [137, 75] on div "Select concepts that wil be covered in this session" at bounding box center [182, 72] width 114 height 14
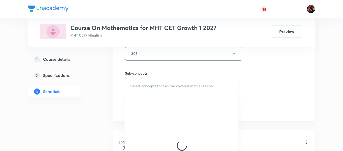
scroll to position [232, 0]
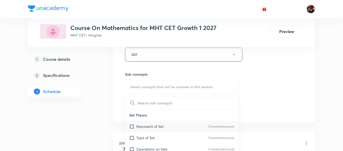
click at [140, 128] on p "Represent of Set" at bounding box center [149, 126] width 27 height 5
checkbox input "true"
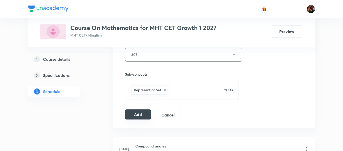
click at [130, 115] on button "Add" at bounding box center [138, 115] width 26 height 10
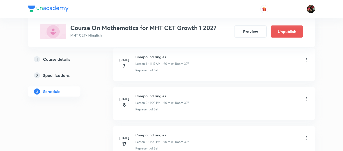
scroll to position [0, 0]
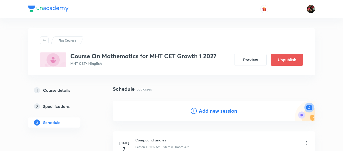
click at [220, 114] on h4 "Add new session" at bounding box center [218, 111] width 38 height 8
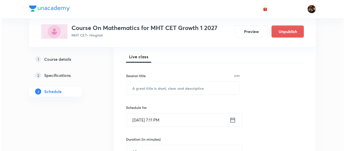
scroll to position [71, 0]
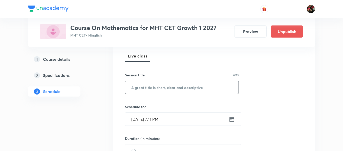
paste input "complex numbers"
click at [145, 91] on input "complex numbers" at bounding box center [181, 87] width 113 height 13
click at [134, 88] on input "complex numbers" at bounding box center [181, 87] width 113 height 13
type input "Complex Numbers"
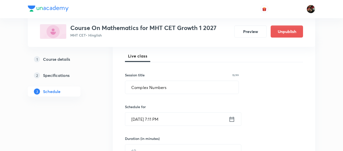
click at [138, 121] on input "Oct 8, 2025, 7:11 PM" at bounding box center [176, 119] width 103 height 13
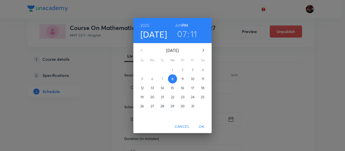
click at [194, 77] on p "10" at bounding box center [193, 79] width 4 height 5
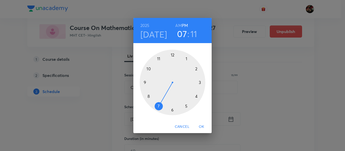
click at [159, 59] on div at bounding box center [173, 83] width 66 height 66
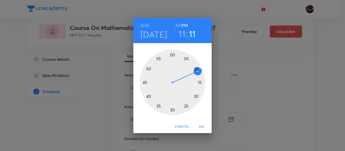
click at [177, 26] on h6 "AM" at bounding box center [178, 25] width 6 height 7
click at [200, 84] on div at bounding box center [173, 83] width 66 height 66
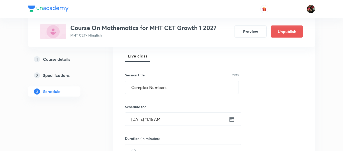
click at [156, 117] on input "Oct 10, 2025, 11:16 AM" at bounding box center [176, 119] width 103 height 13
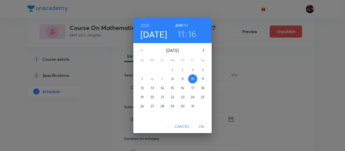
click at [156, 117] on div "28 29 30 1 2 3 4 5 6 7 8 9 10 11 12 13 14 15 16 17 18 19 20 21 22 23 24 25 26 2…" at bounding box center [172, 92] width 78 height 55
click at [165, 138] on div "2025 Oct 10 11 : 16 AM PM October 2025 Su Mo Tu We Th Fr Sa 28 29 30 1 2 3 4 5 …" at bounding box center [172, 75] width 345 height 151
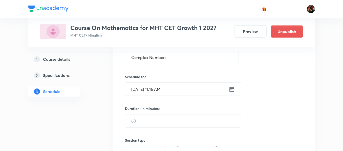
scroll to position [101, 0]
click at [156, 118] on input "text" at bounding box center [183, 120] width 116 height 13
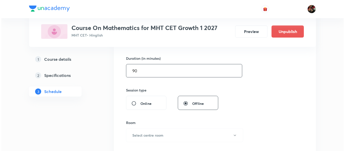
scroll to position [154, 0]
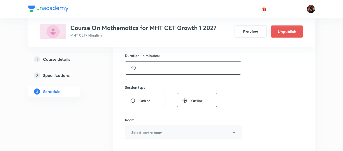
type input "90"
click at [152, 133] on h6 "Select centre room" at bounding box center [146, 132] width 31 height 5
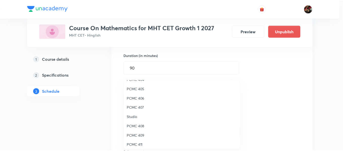
scroll to position [112, 0]
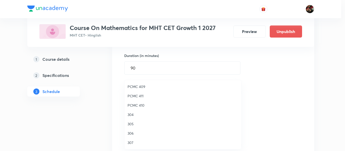
click at [135, 141] on span "307" at bounding box center [183, 142] width 111 height 5
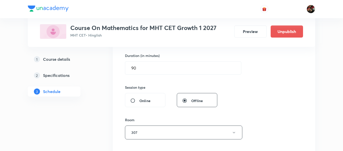
click at [118, 128] on div "Session 31 Live class Session title 15/99 Complex Numbers ​ Schedule for Oct 10…" at bounding box center [214, 73] width 202 height 253
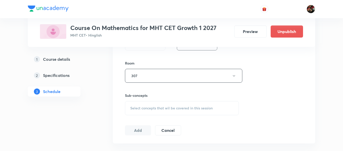
scroll to position [211, 0]
click at [136, 110] on span "Select concepts that wil be covered in this session" at bounding box center [171, 108] width 82 height 4
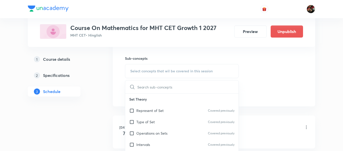
scroll to position [248, 0]
click at [136, 110] on input "checkbox" at bounding box center [132, 110] width 7 height 5
checkbox input "true"
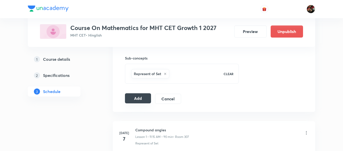
click at [140, 99] on button "Add" at bounding box center [138, 98] width 26 height 10
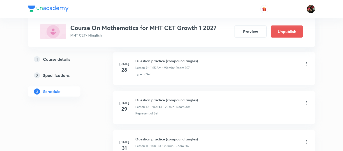
scroll to position [326, 0]
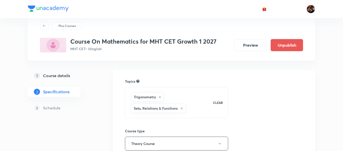
scroll to position [15, 0]
click at [51, 78] on h5 "Course details" at bounding box center [56, 75] width 27 height 6
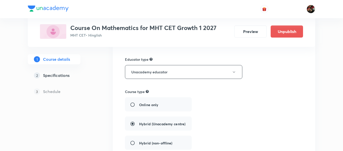
scroll to position [69, 0]
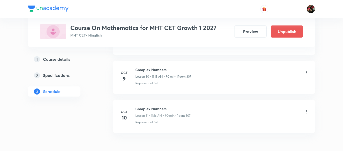
scroll to position [1467, 0]
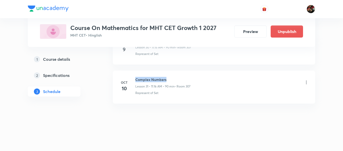
drag, startPoint x: 168, startPoint y: 80, endPoint x: 134, endPoint y: 79, distance: 34.1
click at [134, 79] on div "[DATE] Complex Numbers Lesson 31 • 11:16 AM • 90 min • Room 307 Represent of Set" at bounding box center [213, 86] width 189 height 18
copy h6 "Complex Numbers"
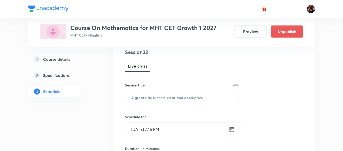
scroll to position [61, 0]
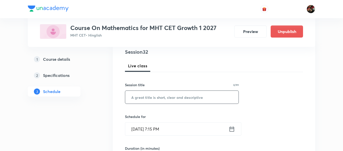
paste input "Complex Numbers"
click at [177, 95] on input "text" at bounding box center [181, 97] width 113 height 13
type input "Complex Numbers"
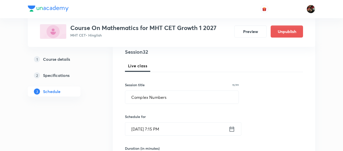
click at [140, 129] on input "[DATE] 7:15 PM" at bounding box center [176, 129] width 103 height 13
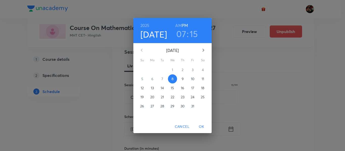
click at [203, 76] on button "11" at bounding box center [202, 79] width 9 height 9
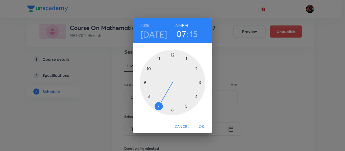
click at [186, 60] on div at bounding box center [173, 83] width 66 height 66
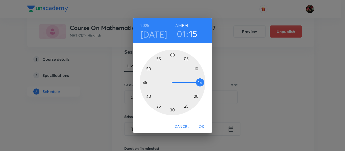
click at [173, 56] on div at bounding box center [173, 83] width 66 height 66
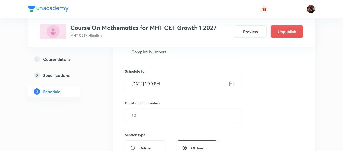
scroll to position [110, 0]
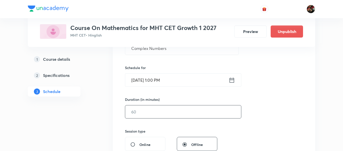
click at [144, 112] on input "text" at bounding box center [183, 112] width 116 height 13
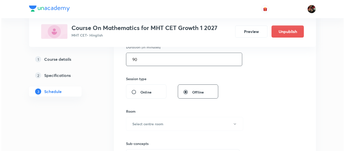
scroll to position [163, 0]
type input "90"
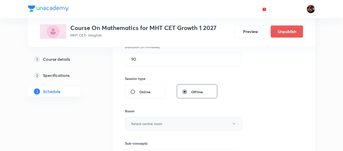
click at [145, 120] on button "Select centre room" at bounding box center [183, 124] width 117 height 14
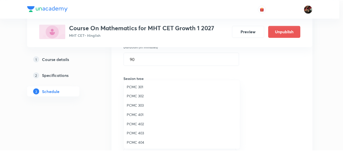
scroll to position [112, 0]
click at [133, 142] on span "307" at bounding box center [183, 142] width 111 height 5
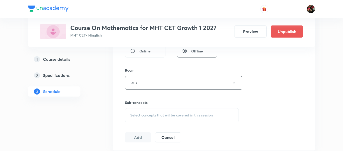
scroll to position [204, 0]
click at [154, 119] on div "Select concepts that wil be covered in this session" at bounding box center [182, 115] width 114 height 14
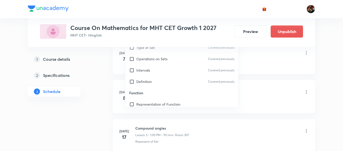
scroll to position [316, 0]
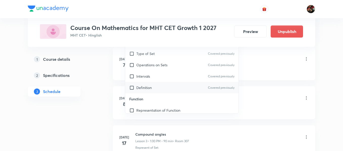
click at [144, 84] on div "Definition Covered previously" at bounding box center [181, 87] width 113 height 11
checkbox input "true"
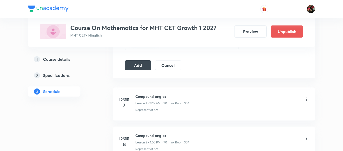
scroll to position [281, 0]
click at [134, 70] on button "Add" at bounding box center [138, 65] width 26 height 10
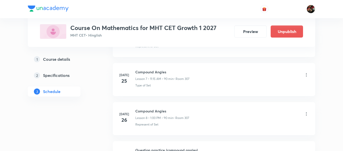
scroll to position [290, 0]
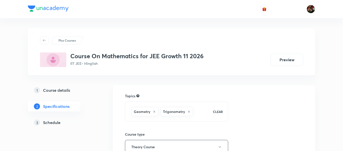
click at [62, 118] on link "3 Schedule" at bounding box center [62, 123] width 69 height 10
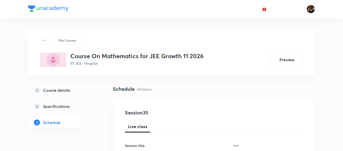
scroll to position [50, 0]
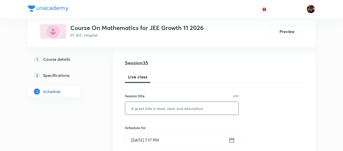
click at [145, 105] on input "text" at bounding box center [181, 108] width 113 height 13
paste input "quadratic equations"
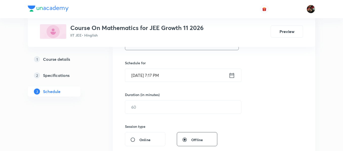
scroll to position [115, 0]
type input "Quadratic Equations"
click at [136, 74] on input "[DATE] 7:17 PM" at bounding box center [176, 74] width 103 height 13
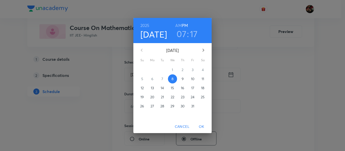
click at [185, 79] on span "9" at bounding box center [182, 79] width 9 height 5
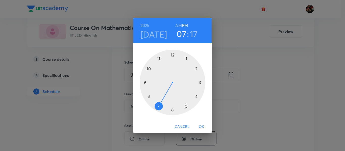
click at [157, 59] on div at bounding box center [173, 83] width 66 height 66
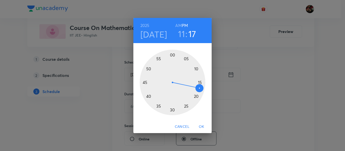
click at [178, 26] on h6 "AM" at bounding box center [178, 25] width 6 height 7
click at [200, 82] on div at bounding box center [173, 83] width 66 height 66
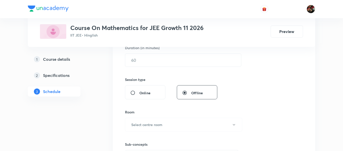
scroll to position [162, 0]
click at [136, 63] on input "text" at bounding box center [183, 60] width 116 height 13
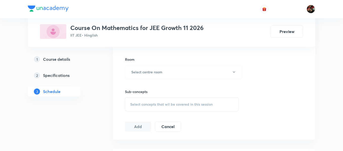
scroll to position [215, 0]
type input "90"
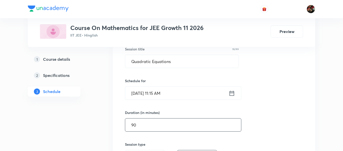
scroll to position [97, 0]
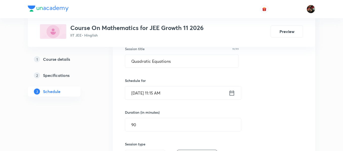
click at [160, 96] on input "Oct 9, 2025, 11:15 AM" at bounding box center [176, 93] width 103 height 13
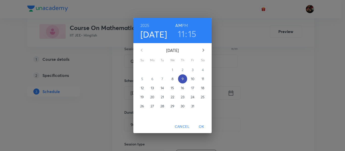
click at [181, 79] on span "9" at bounding box center [182, 79] width 9 height 5
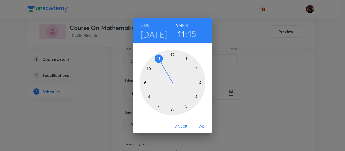
click at [187, 59] on div at bounding box center [173, 83] width 66 height 66
click at [185, 26] on h6 "PM" at bounding box center [185, 25] width 6 height 7
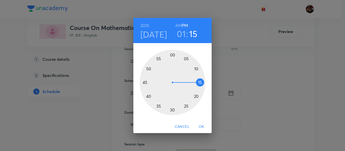
click at [172, 56] on div at bounding box center [173, 83] width 66 height 66
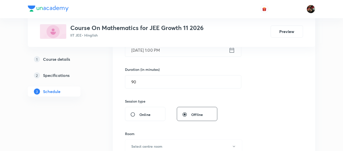
scroll to position [142, 0]
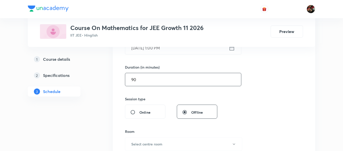
click at [141, 85] on input "90" at bounding box center [183, 79] width 116 height 13
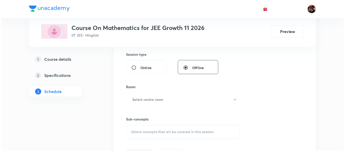
scroll to position [188, 0]
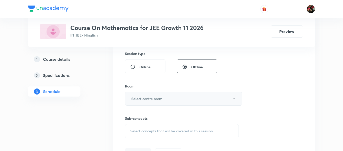
click at [139, 93] on button "Select centre room" at bounding box center [183, 99] width 117 height 14
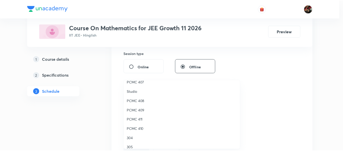
scroll to position [88, 0]
click at [132, 83] on span "PCMC 407" at bounding box center [183, 82] width 111 height 5
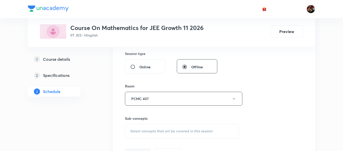
click at [113, 92] on div "Session 35 Live class Session title 19/99 Quadratic Equations ​ Schedule for Oc…" at bounding box center [214, 39] width 202 height 253
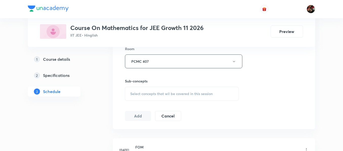
scroll to position [226, 0]
click at [146, 88] on div "Select concepts that wil be covered in this session" at bounding box center [182, 93] width 114 height 14
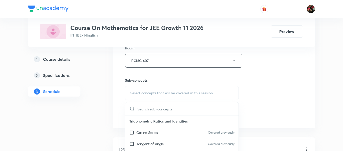
scroll to position [289, 0]
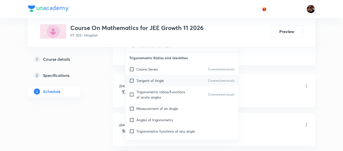
click at [142, 83] on p "Tangent of Angle" at bounding box center [150, 80] width 28 height 5
checkbox input "true"
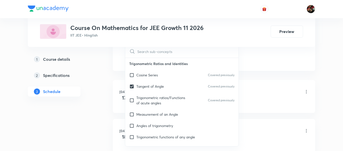
click at [93, 78] on link "2 Specifications" at bounding box center [62, 75] width 69 height 10
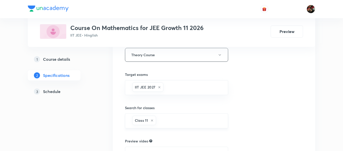
scroll to position [174, 0]
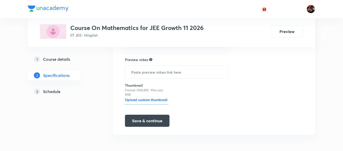
click at [56, 94] on h5 "Schedule" at bounding box center [51, 92] width 17 height 6
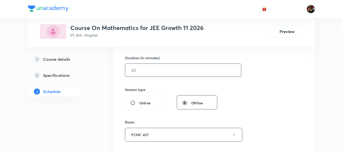
scroll to position [124, 0]
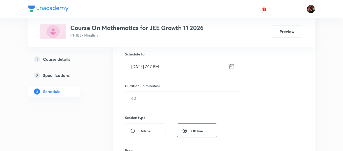
click at [145, 70] on input "Oct 8, 2025, 7:17 PM" at bounding box center [176, 66] width 103 height 13
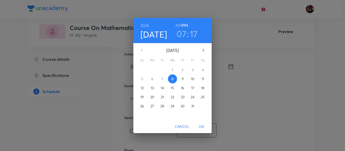
click at [181, 81] on span "9" at bounding box center [182, 79] width 9 height 5
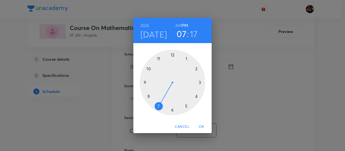
click at [186, 60] on div at bounding box center [173, 83] width 66 height 66
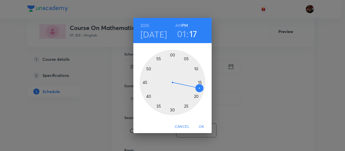
click at [173, 55] on div at bounding box center [173, 83] width 66 height 66
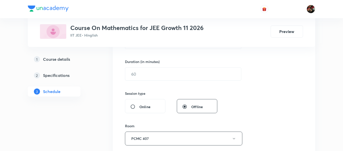
scroll to position [148, 0]
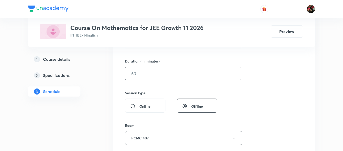
click at [146, 74] on input "text" at bounding box center [183, 73] width 116 height 13
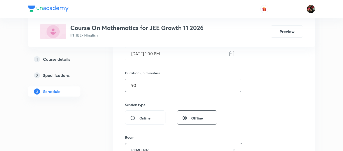
scroll to position [70, 0]
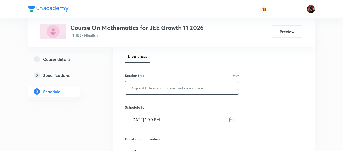
type input "90"
click at [160, 88] on input "text" at bounding box center [181, 88] width 113 height 13
paste input "quadratic equations"
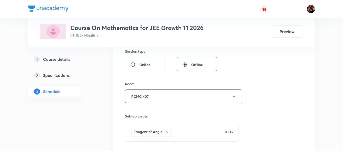
scroll to position [250, 0]
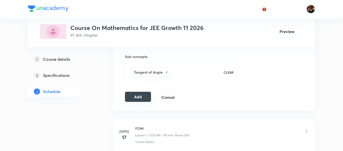
type input "Quadratic Equations"
click at [136, 100] on button "Add" at bounding box center [138, 97] width 26 height 10
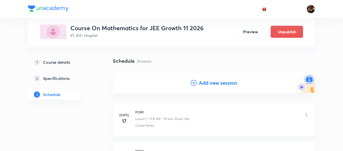
scroll to position [0, 0]
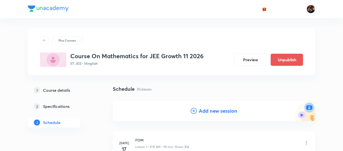
click at [214, 113] on h4 "Add new session" at bounding box center [218, 111] width 38 height 8
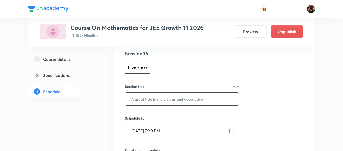
scroll to position [62, 0]
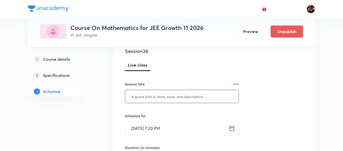
click at [168, 100] on input "text" at bounding box center [181, 96] width 113 height 13
type input "v"
paste input "quadratic equations"
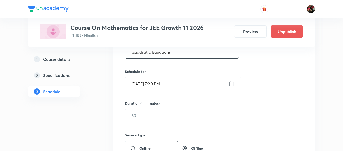
scroll to position [106, 0]
type input "Quadratic Equations"
click at [134, 82] on input "Oct 8, 2025, 7:20 PM" at bounding box center [176, 83] width 103 height 13
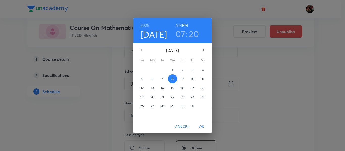
click at [191, 78] on p "10" at bounding box center [193, 79] width 4 height 5
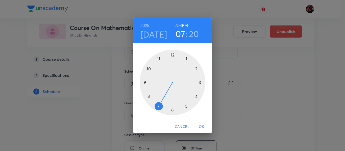
click at [187, 59] on div at bounding box center [173, 83] width 66 height 66
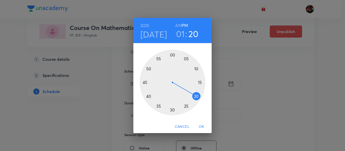
click at [172, 56] on div at bounding box center [173, 83] width 66 height 66
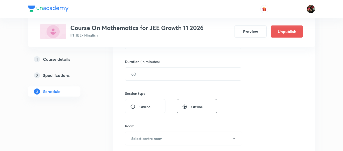
scroll to position [148, 0]
click at [151, 74] on input "text" at bounding box center [183, 74] width 116 height 13
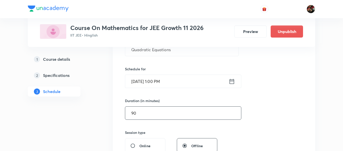
type input "90"
click at [151, 74] on div "Schedule for Oct 10, 2025, 1:00 PM ​" at bounding box center [182, 77] width 114 height 22
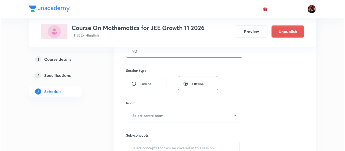
scroll to position [171, 0]
click at [145, 113] on h6 "Select centre room" at bounding box center [146, 115] width 31 height 5
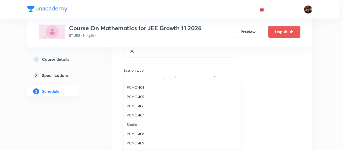
scroll to position [56, 0]
click at [140, 117] on span "PCMC 407" at bounding box center [183, 114] width 111 height 5
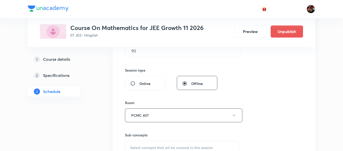
click at [116, 117] on div "Session 36 Live class Session title 19/99 Quadratic Equations ​ Schedule for Oc…" at bounding box center [214, 56] width 202 height 253
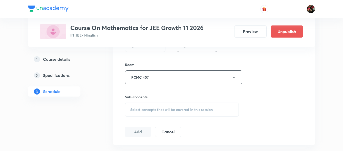
click at [142, 105] on div "Select concepts that wil be covered in this session" at bounding box center [182, 110] width 114 height 14
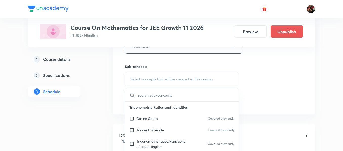
scroll to position [240, 0]
click at [141, 122] on div "Cosine Series Covered previously" at bounding box center [181, 118] width 113 height 11
checkbox input "true"
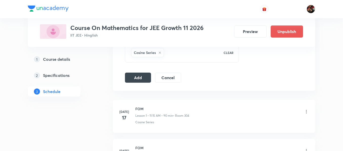
scroll to position [270, 0]
click at [129, 78] on button "Add" at bounding box center [138, 77] width 26 height 10
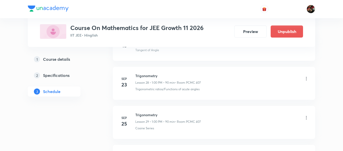
scroll to position [1140, 0]
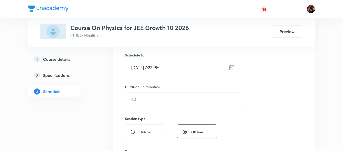
scroll to position [94, 0]
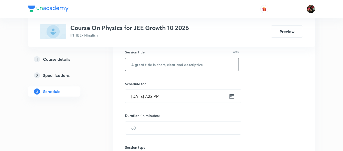
paste input "Work Energy and Power"
click at [154, 67] on input "Work Energy and Power" at bounding box center [181, 64] width 113 height 13
type input "Work Energy and Power"
click at [141, 97] on input "Oct 8, 2025, 7:23 PM" at bounding box center [176, 96] width 103 height 13
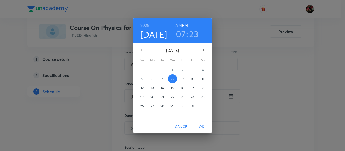
click at [184, 76] on button "9" at bounding box center [182, 79] width 9 height 9
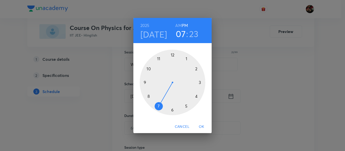
click at [178, 24] on h6 "AM" at bounding box center [178, 25] width 6 height 7
click at [159, 106] on div at bounding box center [173, 83] width 66 height 66
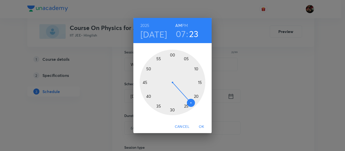
click at [172, 109] on div at bounding box center [173, 83] width 66 height 66
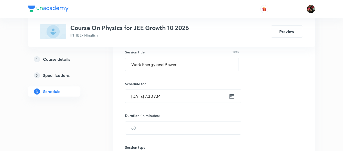
scroll to position [128, 0]
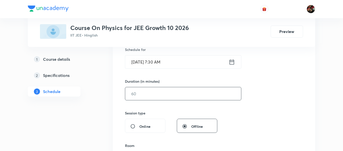
click at [152, 96] on input "text" at bounding box center [183, 93] width 116 height 13
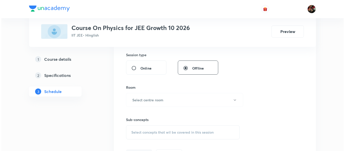
scroll to position [187, 0]
type input "90"
click at [145, 95] on button "Select centre room" at bounding box center [183, 100] width 117 height 14
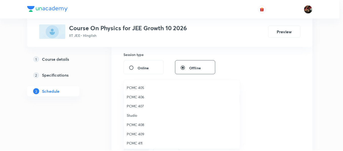
scroll to position [112, 0]
click at [135, 116] on span "304" at bounding box center [183, 114] width 111 height 5
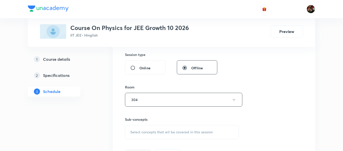
click at [113, 117] on div "Session 39 Live class Session title 21/99 Work Energy and Power ​ Schedule for …" at bounding box center [214, 40] width 202 height 253
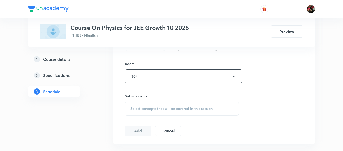
scroll to position [211, 0]
click at [130, 108] on div "Select concepts that wil be covered in this session" at bounding box center [182, 108] width 114 height 14
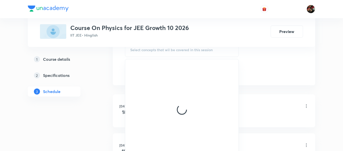
scroll to position [270, 0]
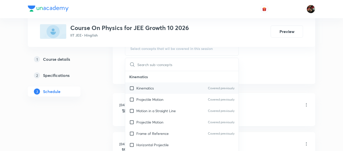
click at [149, 85] on div "Kinematics Covered previously" at bounding box center [181, 88] width 113 height 11
checkbox input "true"
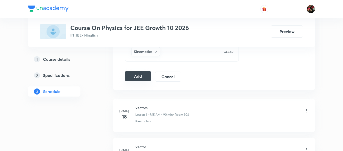
click at [136, 75] on button "Add" at bounding box center [138, 76] width 26 height 10
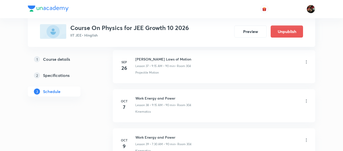
scroll to position [1548, 0]
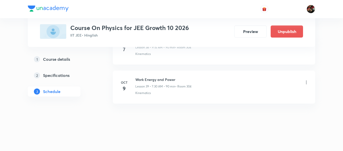
drag, startPoint x: 175, startPoint y: 81, endPoint x: 172, endPoint y: 81, distance: 3.5
click at [173, 81] on h6 "Work Energy and Power" at bounding box center [163, 79] width 56 height 5
drag, startPoint x: 137, startPoint y: 79, endPoint x: 175, endPoint y: 80, distance: 38.4
click at [175, 80] on h6 "Work Energy and Power" at bounding box center [163, 79] width 56 height 5
copy h6 "Work Energy and Power"
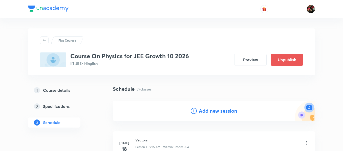
scroll to position [36, 0]
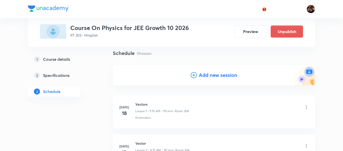
click at [207, 78] on h4 "Add new session" at bounding box center [218, 75] width 38 height 8
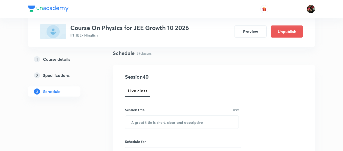
scroll to position [58, 0]
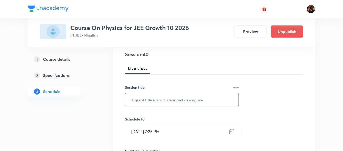
click at [163, 99] on input "text" at bounding box center [181, 99] width 113 height 13
paste input "Work Energy and Power"
type input "Work Energy and Power"
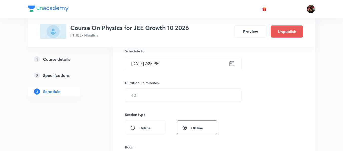
click at [135, 64] on input "Oct 8, 2025, 7:25 PM" at bounding box center [176, 63] width 103 height 13
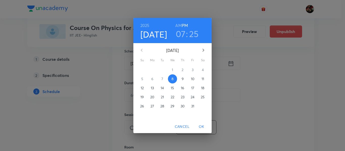
click at [203, 80] on p "11" at bounding box center [203, 79] width 3 height 5
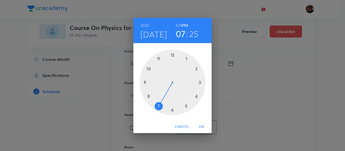
click at [158, 105] on div at bounding box center [173, 83] width 66 height 66
click at [177, 26] on h6 "AM" at bounding box center [178, 25] width 6 height 7
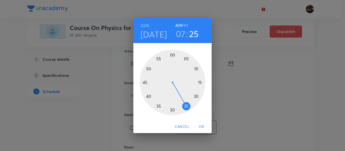
click at [171, 110] on div at bounding box center [173, 83] width 66 height 66
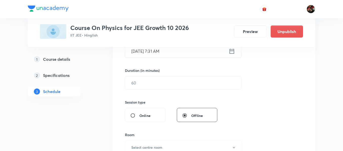
scroll to position [140, 0]
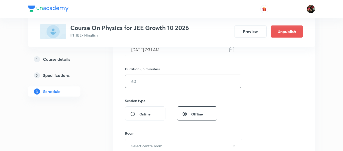
click at [141, 84] on input "text" at bounding box center [183, 81] width 116 height 13
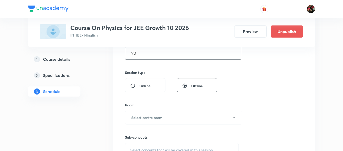
type input "90"
click at [136, 121] on button "Select centre room" at bounding box center [183, 118] width 117 height 14
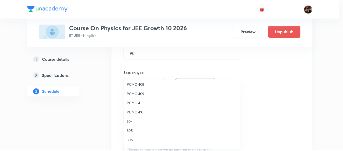
scroll to position [112, 0]
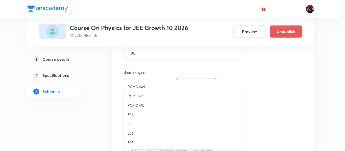
click at [130, 117] on span "304" at bounding box center [183, 114] width 111 height 5
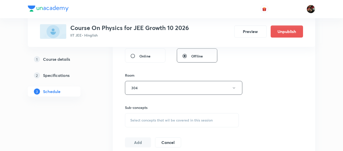
scroll to position [199, 0]
click at [139, 115] on div "Select concepts that wil be covered in this session" at bounding box center [182, 120] width 114 height 14
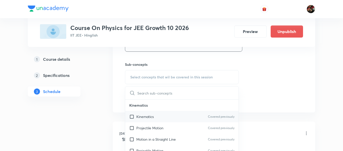
click at [138, 119] on p "Kinematics" at bounding box center [144, 116] width 17 height 5
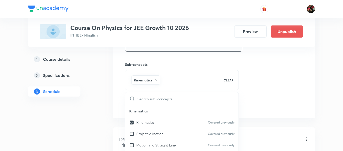
checkbox input "true"
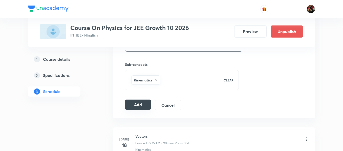
click at [133, 109] on button "Add" at bounding box center [138, 105] width 26 height 10
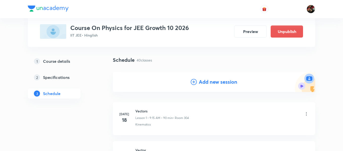
scroll to position [29, 0]
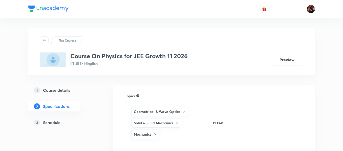
click at [56, 125] on h5 "Schedule" at bounding box center [51, 123] width 17 height 6
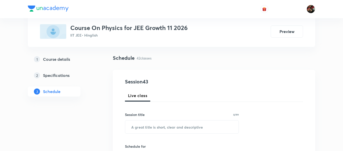
scroll to position [34, 0]
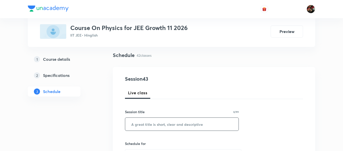
click at [143, 121] on input "text" at bounding box center [181, 124] width 113 height 13
paste input "Work Energy and Power"
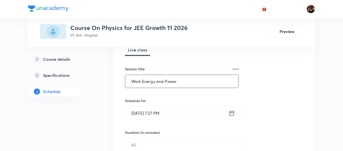
scroll to position [77, 0]
type input "Work Energy and Power"
click at [145, 112] on input "[DATE] 7:27 PM" at bounding box center [176, 113] width 103 height 13
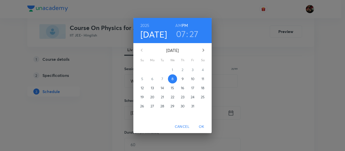
click at [194, 79] on p "10" at bounding box center [193, 79] width 4 height 5
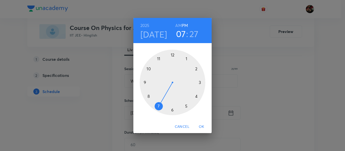
click at [159, 59] on div at bounding box center [173, 83] width 66 height 66
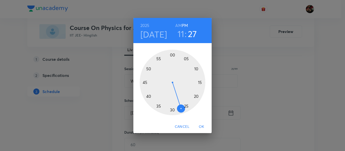
click at [179, 27] on h6 "AM" at bounding box center [178, 25] width 6 height 7
click at [199, 83] on div at bounding box center [173, 83] width 66 height 66
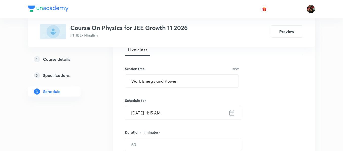
scroll to position [99, 0]
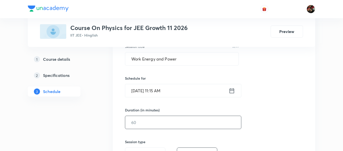
click at [141, 121] on input "text" at bounding box center [183, 122] width 116 height 13
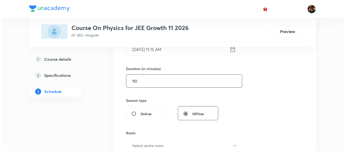
scroll to position [151, 0]
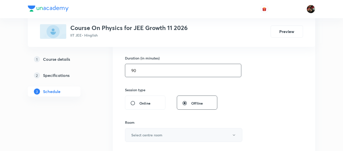
type input "90"
click at [137, 130] on button "Select centre room" at bounding box center [183, 135] width 117 height 14
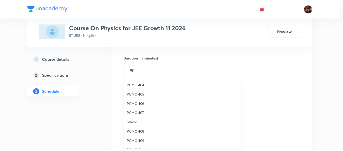
scroll to position [58, 0]
click at [138, 112] on span "PCMC 407" at bounding box center [183, 112] width 111 height 5
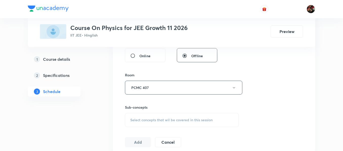
click at [139, 119] on span "Select concepts that wil be covered in this session" at bounding box center [171, 120] width 82 height 4
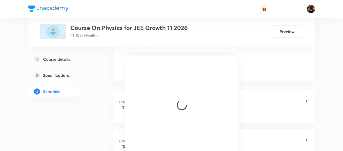
scroll to position [276, 0]
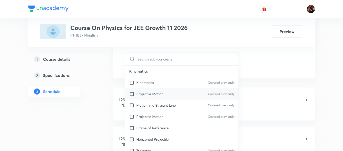
click at [139, 99] on div "Projectile Motion Covered previously" at bounding box center [181, 93] width 113 height 11
checkbox input "true"
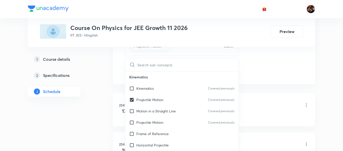
click at [93, 96] on div "1 Course details 2 Specifications 3 Schedule" at bounding box center [62, 78] width 69 height 48
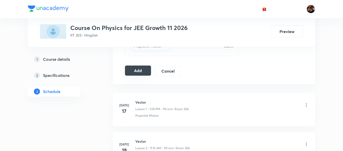
click at [131, 73] on button "Add" at bounding box center [138, 71] width 26 height 10
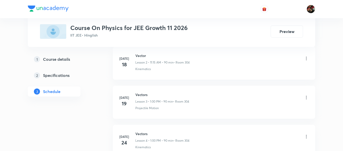
scroll to position [0, 0]
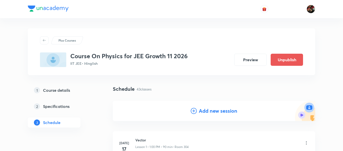
click at [213, 112] on h4 "Add new session" at bounding box center [218, 111] width 38 height 8
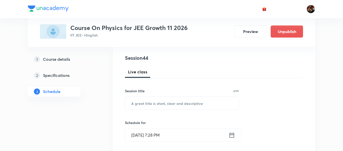
scroll to position [59, 0]
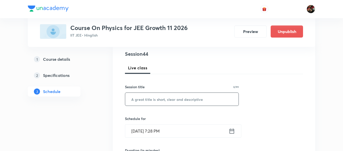
paste input "Work Energy and Power"
click at [168, 98] on input "Work Energy and Power" at bounding box center [181, 99] width 113 height 13
type input "Work Energy and Power"
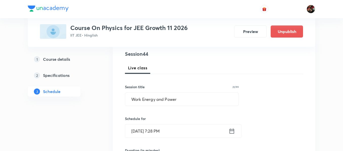
click at [138, 129] on input "Oct 8, 2025, 7:28 PM" at bounding box center [176, 131] width 103 height 13
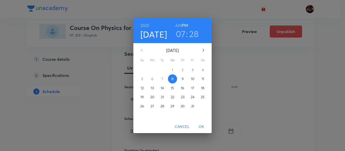
click at [204, 79] on p "11" at bounding box center [203, 79] width 3 height 5
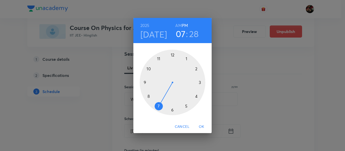
click at [186, 59] on div at bounding box center [173, 83] width 66 height 66
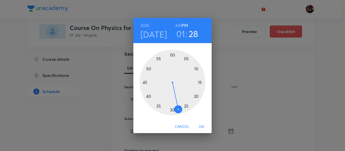
click at [172, 55] on div at bounding box center [173, 83] width 66 height 66
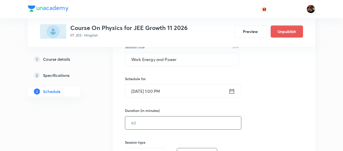
scroll to position [101, 0]
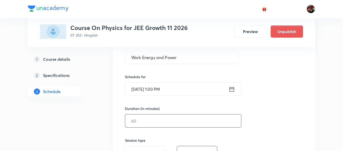
click at [145, 117] on input "text" at bounding box center [183, 121] width 116 height 13
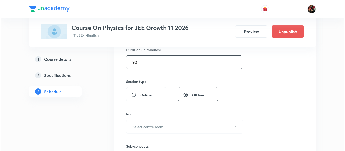
scroll to position [160, 0]
type input "90"
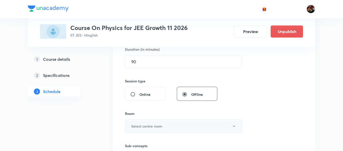
click at [142, 130] on button "Select centre room" at bounding box center [183, 126] width 117 height 14
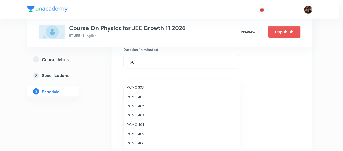
scroll to position [63, 0]
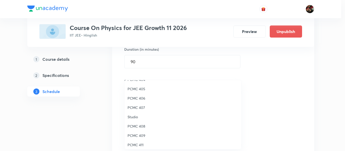
click at [133, 106] on span "PCMC 407" at bounding box center [183, 107] width 111 height 5
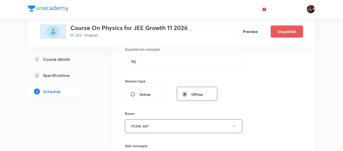
scroll to position [187, 0]
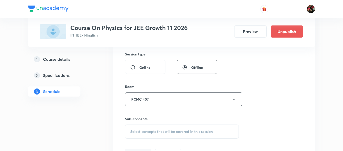
click at [145, 129] on div "Select concepts that wil be covered in this session" at bounding box center [182, 132] width 114 height 14
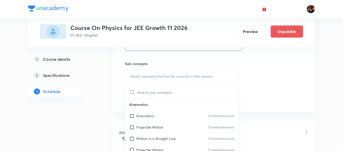
scroll to position [245, 0]
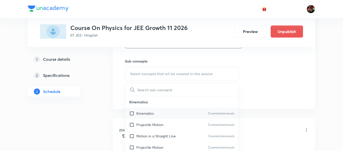
click at [141, 114] on p "Kinematics" at bounding box center [144, 113] width 17 height 5
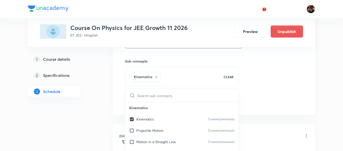
checkbox input "true"
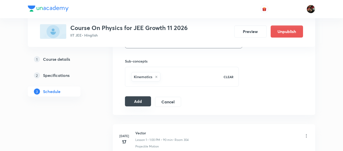
click at [142, 100] on button "Add" at bounding box center [138, 101] width 26 height 10
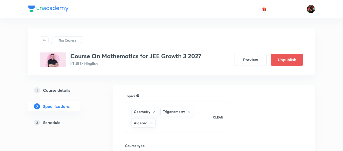
click at [63, 121] on div "3 Schedule" at bounding box center [63, 123] width 59 height 6
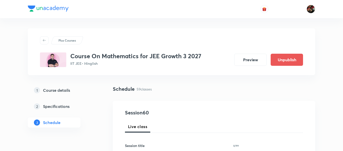
scroll to position [60, 0]
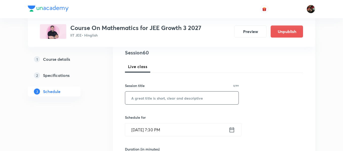
paste input "Staright line"
click at [145, 96] on input "Staright line" at bounding box center [181, 98] width 113 height 13
click at [149, 98] on input "Staright line" at bounding box center [181, 98] width 113 height 13
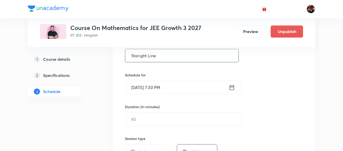
scroll to position [103, 0]
type input "Staright Line"
click at [141, 84] on input "[DATE] 7:30 PM" at bounding box center [176, 87] width 103 height 13
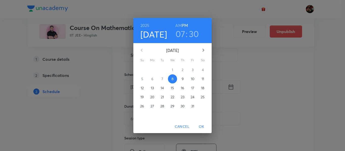
click at [182, 81] on p "9" at bounding box center [183, 79] width 2 height 5
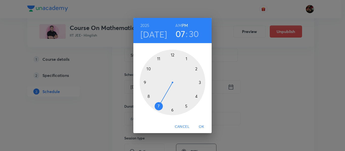
click at [158, 107] on div at bounding box center [173, 83] width 66 height 66
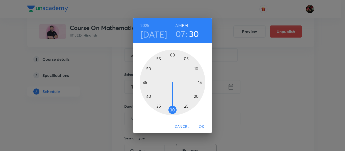
click at [180, 23] on h6 "AM" at bounding box center [178, 25] width 6 height 7
click at [173, 110] on div at bounding box center [173, 83] width 66 height 66
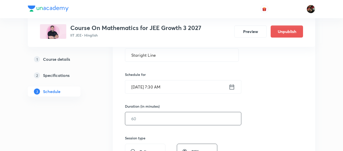
click at [141, 122] on input "text" at bounding box center [183, 118] width 116 height 13
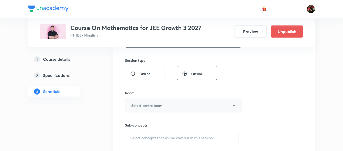
type input "90"
click at [139, 108] on h6 "Select centre room" at bounding box center [146, 105] width 31 height 5
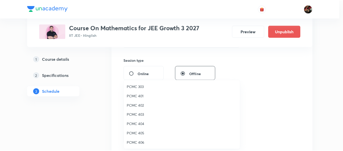
scroll to position [0, 0]
click at [139, 88] on span "PCMC 301" at bounding box center [183, 86] width 111 height 5
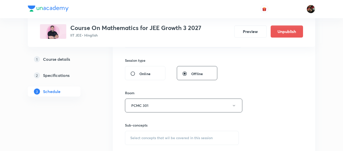
click at [113, 95] on div "Session 60 Live class Session title 13/99 Staright Line ​ Schedule for [DATE] 7…" at bounding box center [214, 46] width 202 height 253
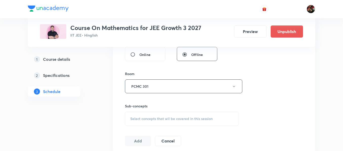
scroll to position [201, 0]
click at [149, 121] on div "Select concepts that wil be covered in this session" at bounding box center [182, 118] width 114 height 14
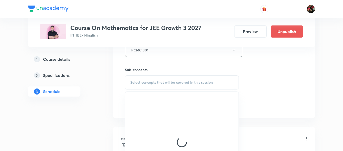
scroll to position [238, 0]
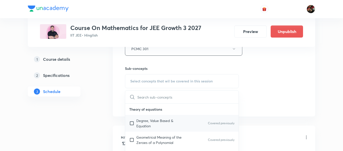
click at [146, 117] on div "Degree, Value Based & Equation Covered previously" at bounding box center [181, 123] width 113 height 17
checkbox input "true"
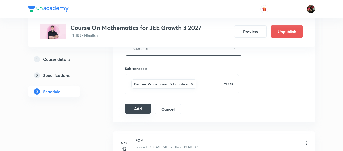
click at [132, 109] on button "Add" at bounding box center [138, 109] width 26 height 10
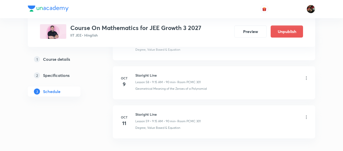
scroll to position [2536, 0]
click at [305, 77] on icon at bounding box center [305, 76] width 5 height 5
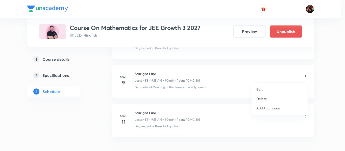
click at [240, 94] on div at bounding box center [172, 75] width 345 height 151
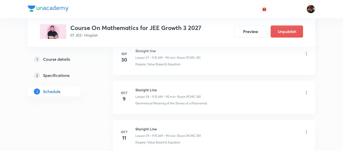
scroll to position [2538, 0]
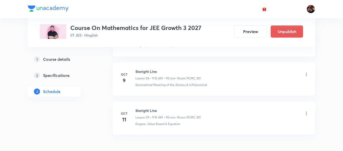
click at [306, 76] on icon at bounding box center [305, 74] width 5 height 5
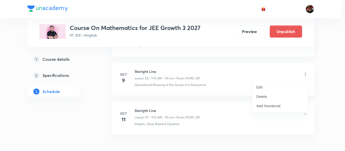
click at [267, 96] on li "Delete" at bounding box center [279, 96] width 55 height 9
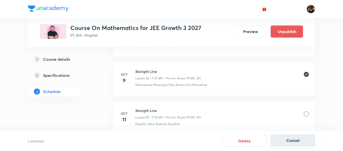
click at [288, 138] on button "Cancel" at bounding box center [292, 141] width 44 height 12
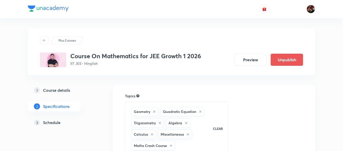
click at [48, 126] on link "3 Schedule" at bounding box center [62, 123] width 69 height 10
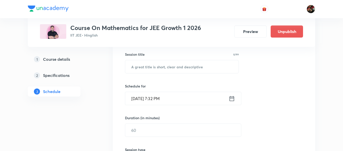
scroll to position [90, 0]
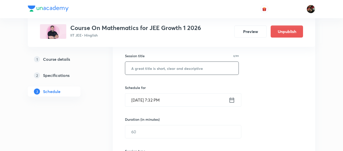
click at [139, 63] on input "text" at bounding box center [181, 68] width 113 height 13
paste input "Staright line"
type input "Staright line"
click at [148, 101] on input "[DATE] 7:32 PM" at bounding box center [176, 100] width 103 height 13
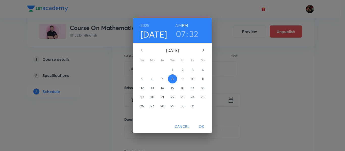
click at [182, 79] on p "9" at bounding box center [183, 79] width 2 height 5
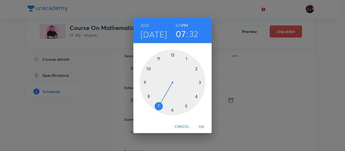
click at [158, 106] on div at bounding box center [173, 83] width 66 height 66
click at [178, 24] on h6 "AM" at bounding box center [178, 25] width 6 height 7
click at [172, 110] on div at bounding box center [173, 83] width 66 height 66
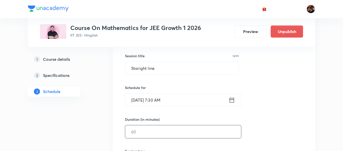
click at [141, 127] on input "text" at bounding box center [183, 132] width 116 height 13
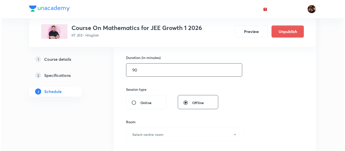
scroll to position [152, 0]
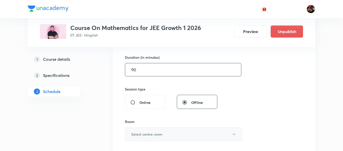
type input "90"
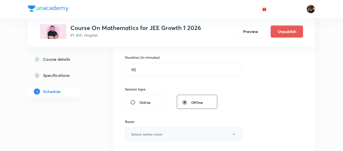
click at [141, 138] on button "Select centre room" at bounding box center [183, 135] width 117 height 14
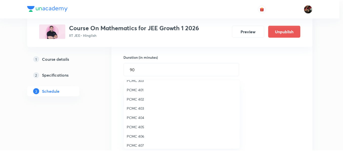
scroll to position [25, 0]
click at [138, 94] on li "PCMC 401" at bounding box center [183, 90] width 117 height 9
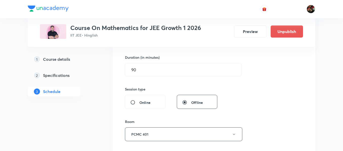
click at [117, 97] on div "Session 4 Live class Session title 13/99 Staright line ​ Schedule for [DATE] 7:…" at bounding box center [214, 75] width 202 height 253
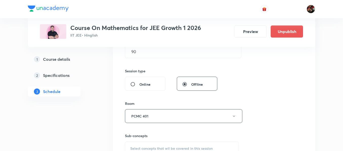
scroll to position [216, 0]
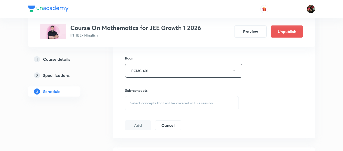
click at [143, 109] on div "Select concepts that wil be covered in this session" at bounding box center [182, 103] width 114 height 14
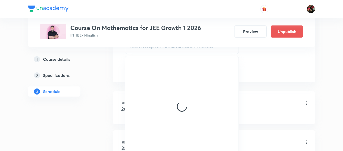
scroll to position [272, 0]
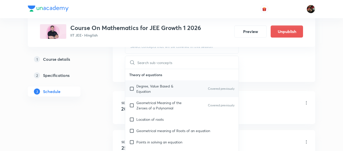
click at [143, 85] on p "Degree, Value Based & Equation" at bounding box center [161, 89] width 51 height 11
checkbox input "true"
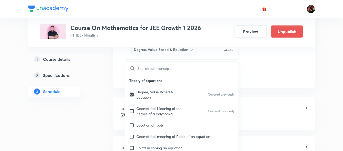
click at [126, 84] on p "Theory of equations" at bounding box center [181, 80] width 113 height 11
drag, startPoint x: 111, startPoint y: 84, endPoint x: 117, endPoint y: 84, distance: 5.8
click at [117, 84] on div "Plus Courses Course On Mathematics for JEE Growth 1 2026 IIT [DEMOGRAPHIC_DATA]…" at bounding box center [171, 1] width 287 height 491
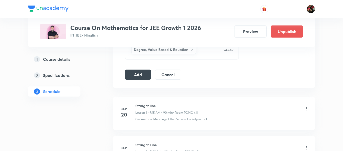
click at [131, 77] on button "Add" at bounding box center [138, 74] width 26 height 10
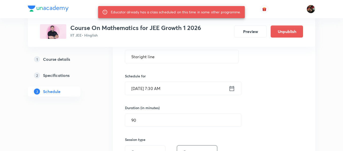
scroll to position [101, 0]
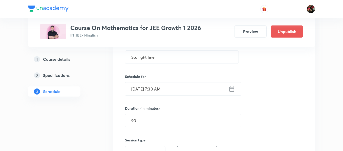
click at [138, 86] on input "[DATE] 7:30 AM" at bounding box center [176, 89] width 103 height 13
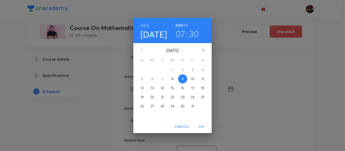
click at [194, 78] on p "10" at bounding box center [193, 79] width 4 height 5
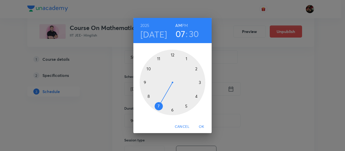
click at [201, 128] on span "OK" at bounding box center [201, 127] width 12 height 6
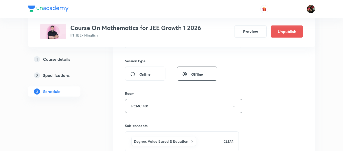
scroll to position [262, 0]
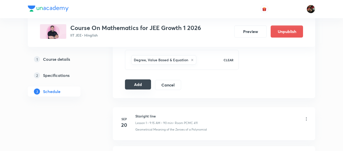
click at [138, 85] on button "Add" at bounding box center [138, 85] width 26 height 10
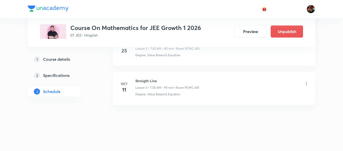
scroll to position [139, 0]
